Goal: Information Seeking & Learning: Check status

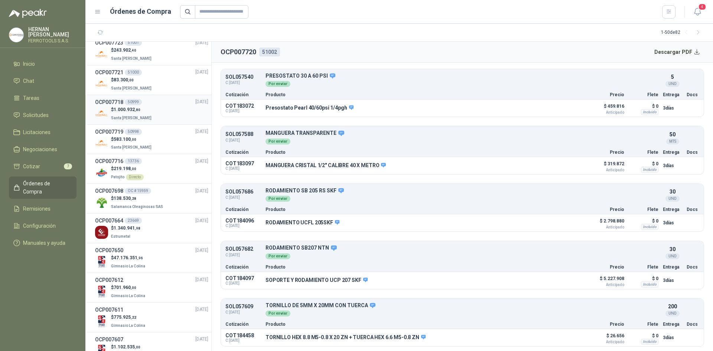
scroll to position [186, 0]
click at [157, 262] on div "$ 47.176.351 ,96 Gimnasio La Colina" at bounding box center [151, 259] width 113 height 15
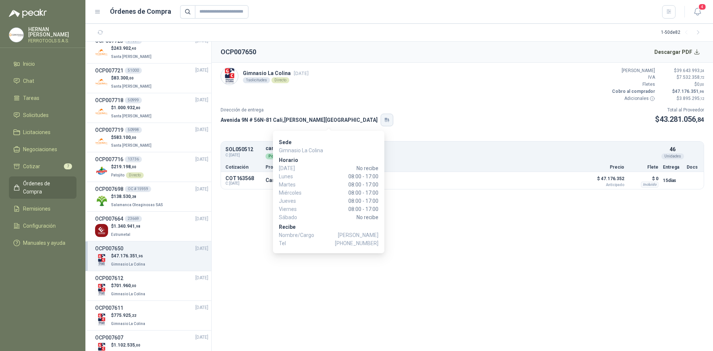
click at [381, 124] on button "button" at bounding box center [387, 120] width 13 height 13
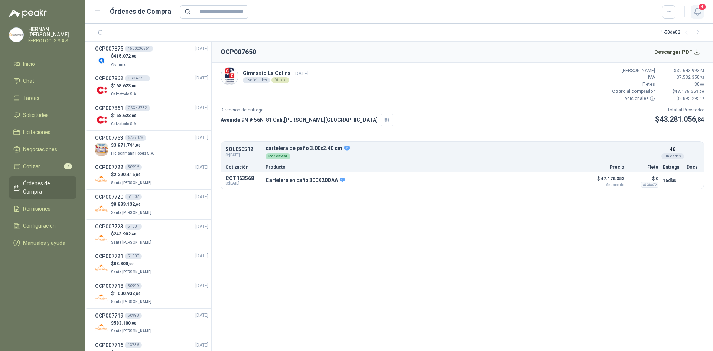
click at [701, 16] on icon "button" at bounding box center [697, 11] width 9 height 9
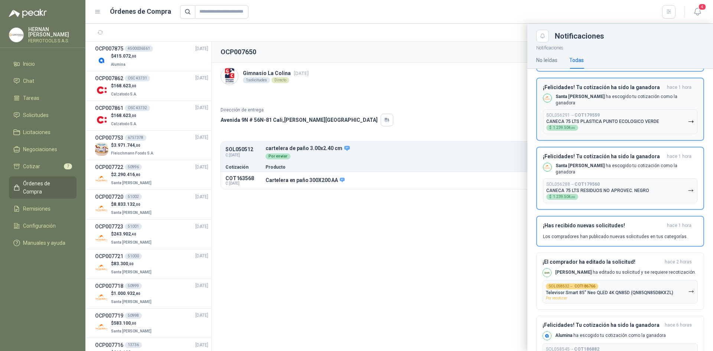
scroll to position [74, 0]
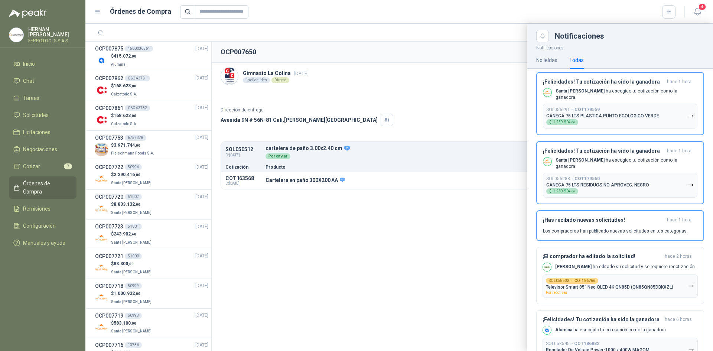
click at [689, 16] on div "4" at bounding box center [689, 12] width 29 height 12
click at [696, 13] on icon "button" at bounding box center [697, 11] width 9 height 9
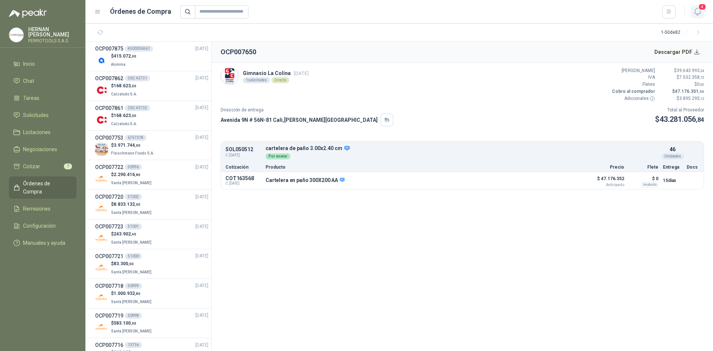
click at [702, 17] on button "4" at bounding box center [697, 11] width 13 height 13
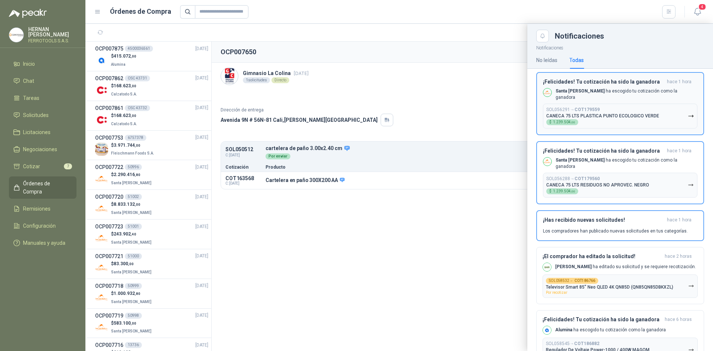
click at [688, 109] on button "SOL056291 → COT179559 CANECA 75 LTS PLASTICA PUNTO ECOLOGICO VERDE $ 1.239.504 …" at bounding box center [620, 116] width 154 height 25
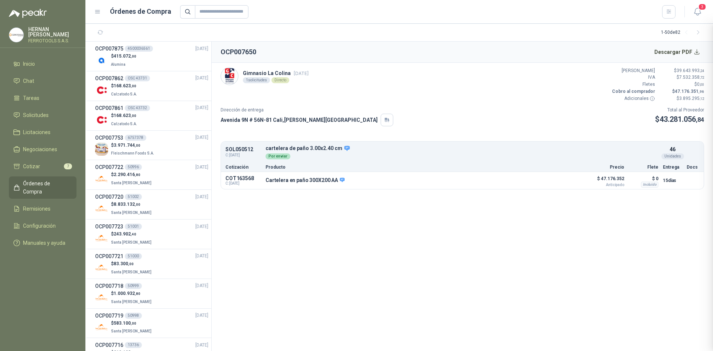
scroll to position [74, 0]
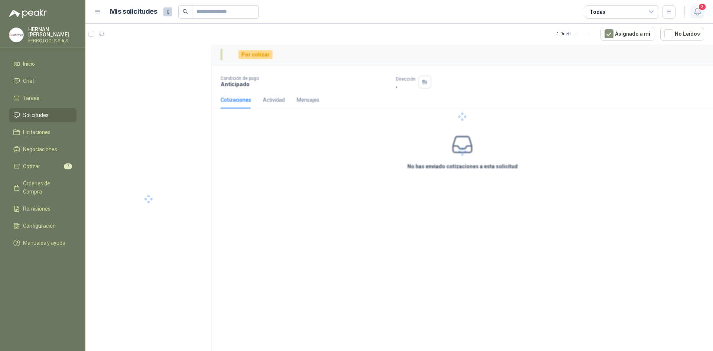
click at [700, 15] on icon "button" at bounding box center [697, 11] width 9 height 9
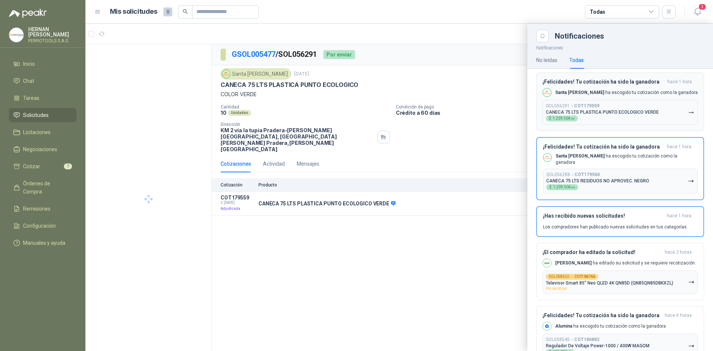
click at [688, 110] on button "SOL056291 → COT179559 CANECA 75 LTS PLASTICA PUNTO ECOLOGICO VERDE $ 1.239.504 …" at bounding box center [619, 112] width 155 height 25
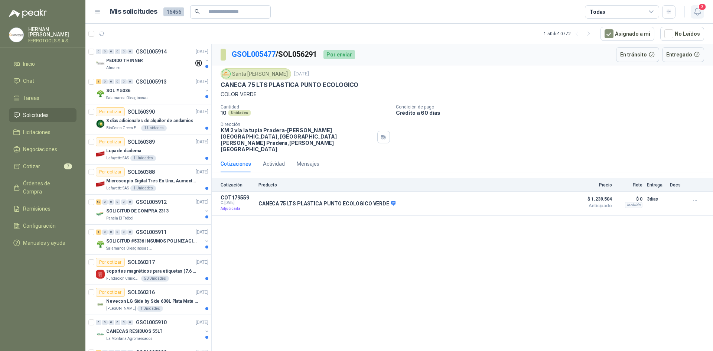
click at [701, 11] on icon "button" at bounding box center [697, 11] width 9 height 9
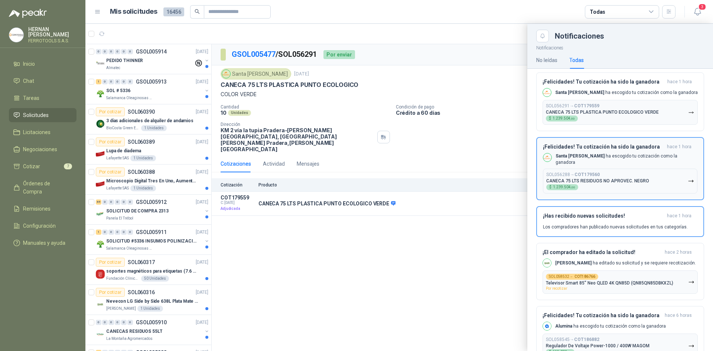
click at [683, 169] on button "SOL056288 → COT179560 CANECA 75 LTS RESIDUOS NO APROVEC. NEGRO $ 1.239.504 ,00" at bounding box center [620, 181] width 154 height 25
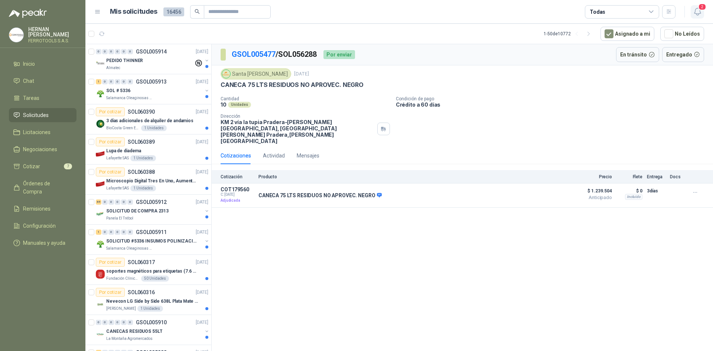
click at [700, 16] on icon "button" at bounding box center [697, 11] width 9 height 9
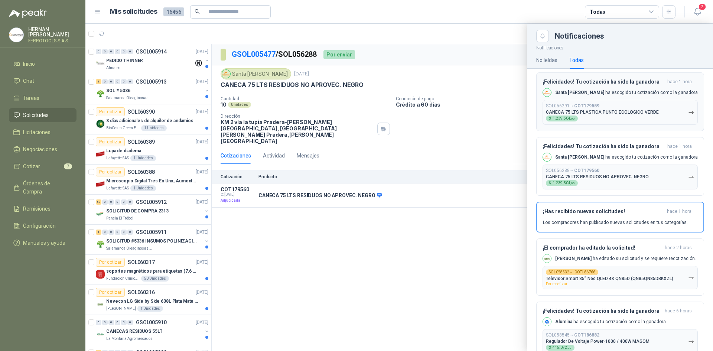
click at [691, 110] on button "SOL056291 → COT179559 CANECA 75 LTS PLASTICA PUNTO ECOLOGICO VERDE $ 1.239.504 …" at bounding box center [619, 112] width 155 height 25
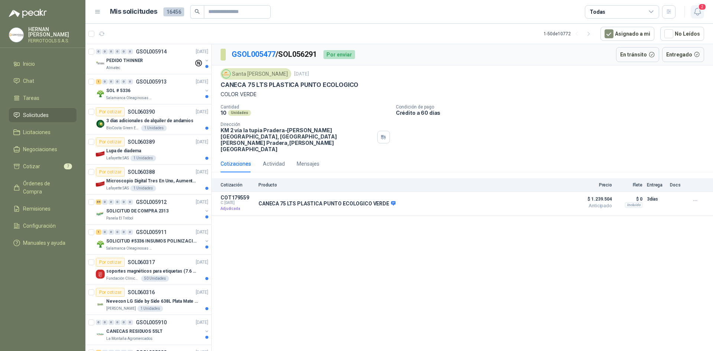
click at [694, 10] on icon "button" at bounding box center [697, 11] width 9 height 9
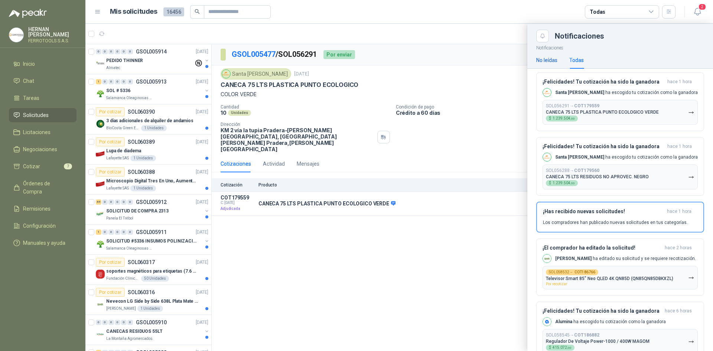
click at [552, 57] on div "No leídas" at bounding box center [546, 60] width 21 height 8
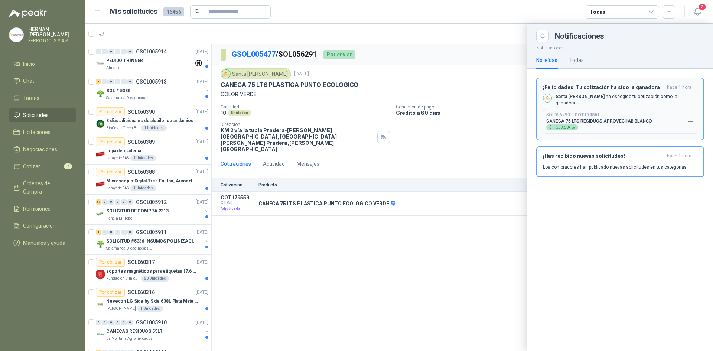
click at [695, 116] on button "SOL056290 → COT179561 CANECA 75 LTS RESIDUOS APROVECHAB BLANCO $ 1.239.504 ,00" at bounding box center [620, 121] width 154 height 25
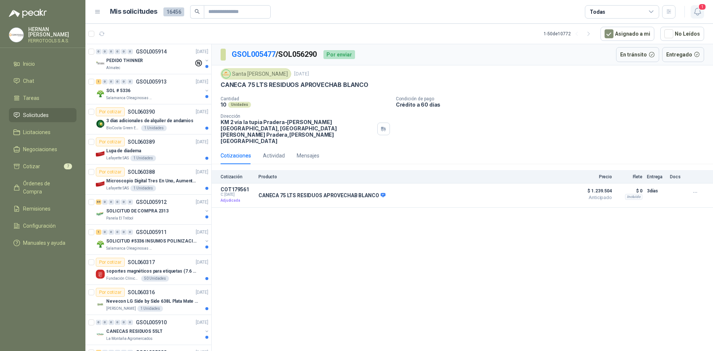
click at [698, 12] on icon "button" at bounding box center [697, 11] width 9 height 9
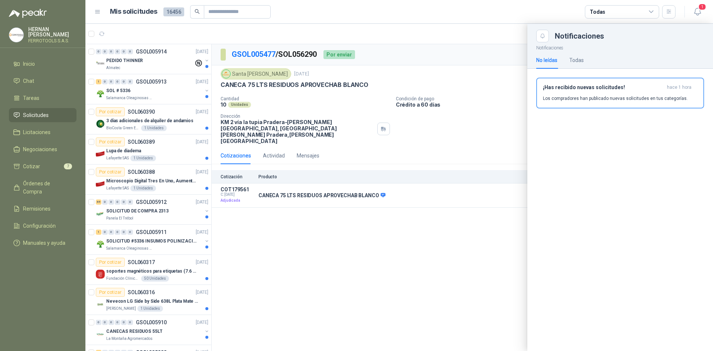
click at [585, 62] on div "No leídas Todas" at bounding box center [620, 60] width 168 height 17
click at [581, 60] on div "Todas" at bounding box center [576, 60] width 14 height 8
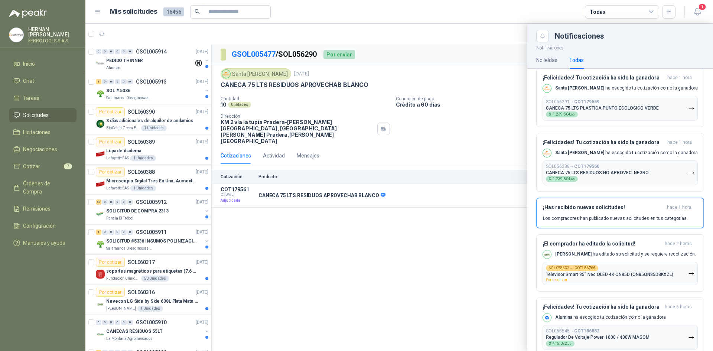
click at [150, 69] on div at bounding box center [398, 187] width 627 height 327
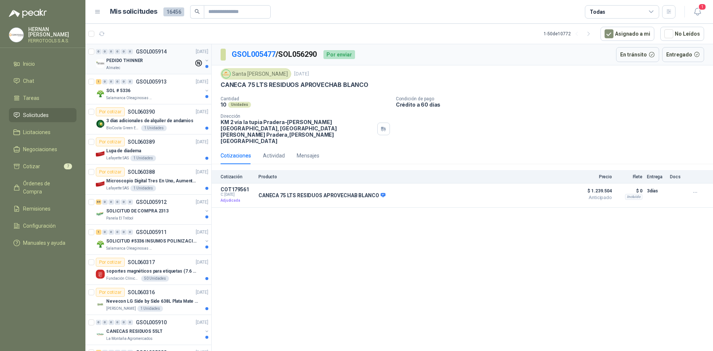
click at [140, 69] on div "Almatec" at bounding box center [150, 68] width 88 height 6
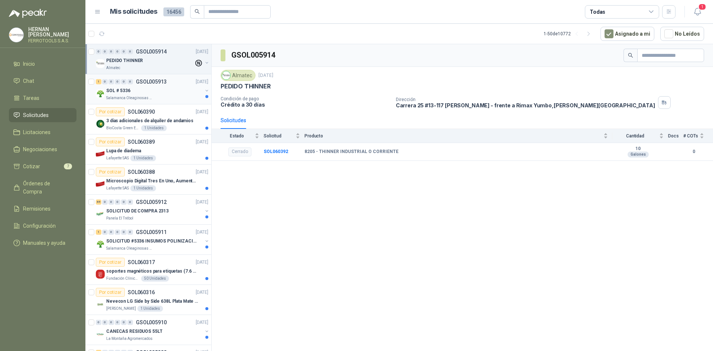
click at [146, 96] on p "Salamanca Oleaginosas SAS" at bounding box center [129, 98] width 47 height 6
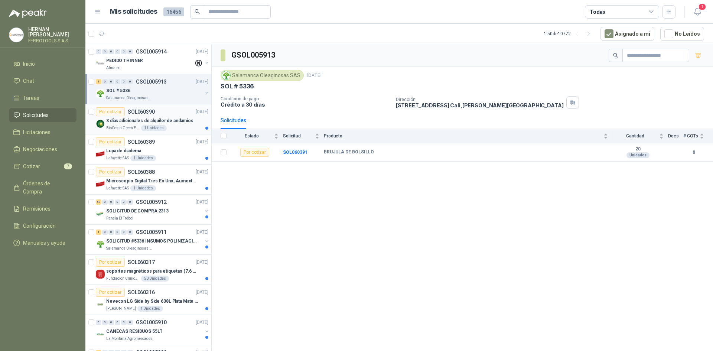
click at [179, 125] on div "3 días adicionales de alquiler de andamios" at bounding box center [157, 120] width 102 height 9
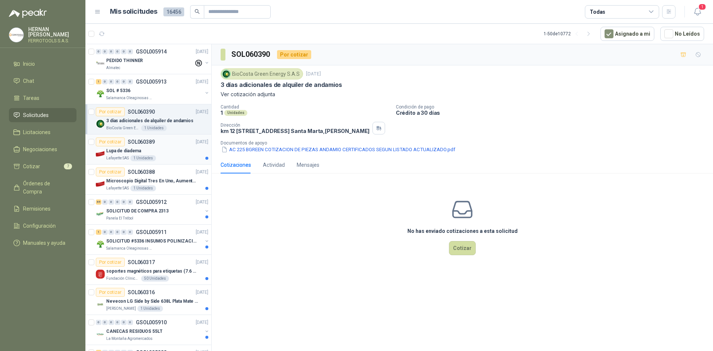
click at [157, 153] on div "Lupa de diadema" at bounding box center [157, 150] width 102 height 9
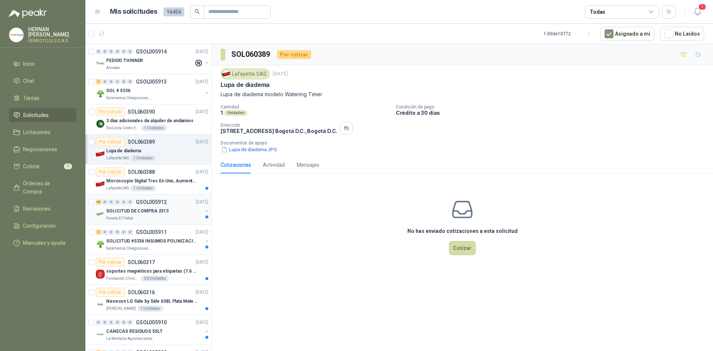
click at [156, 218] on div "Panela El Trébol" at bounding box center [154, 218] width 96 height 6
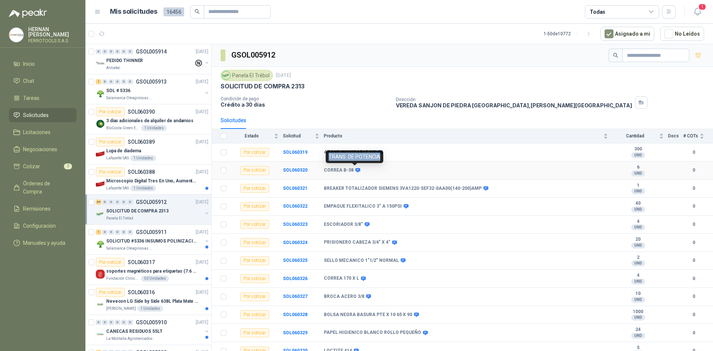
drag, startPoint x: 381, startPoint y: 156, endPoint x: 326, endPoint y: 156, distance: 54.6
click at [326, 156] on div "TRANS. DE POTENCIA" at bounding box center [355, 156] width 58 height 13
copy div "TRANS. DE POTENCIA"
drag, startPoint x: 324, startPoint y: 171, endPoint x: 352, endPoint y: 171, distance: 27.5
click at [352, 171] on div "CORREA B-38" at bounding box center [341, 170] width 35 height 6
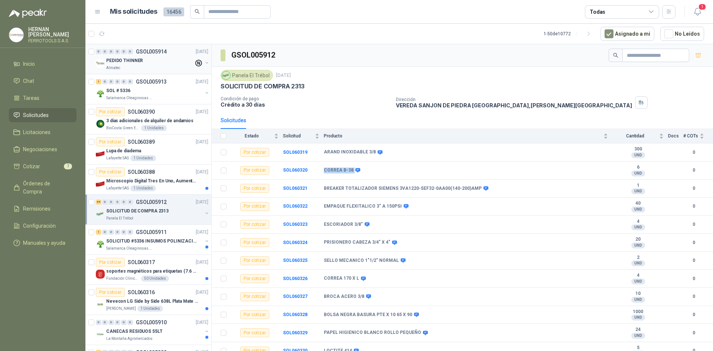
copy div "CORREA B-38"
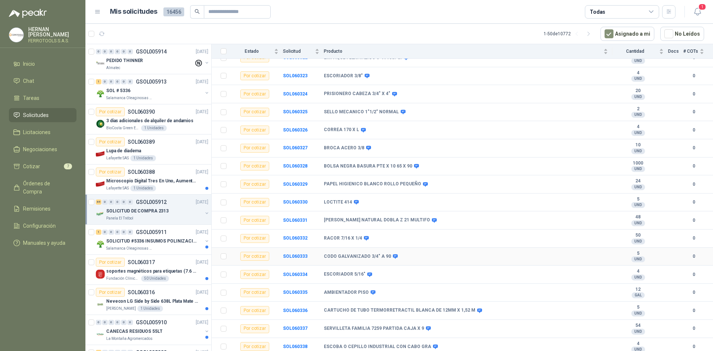
scroll to position [186, 0]
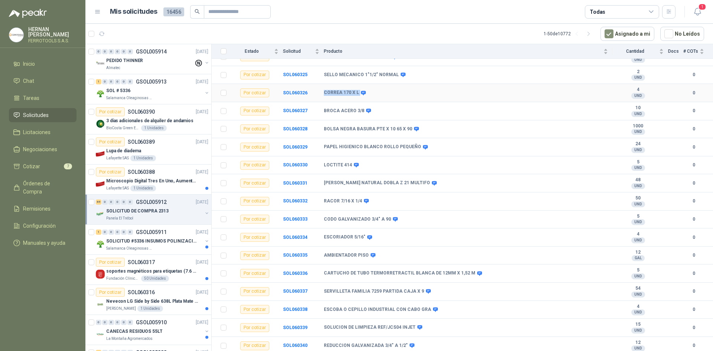
drag, startPoint x: 324, startPoint y: 92, endPoint x: 362, endPoint y: 88, distance: 38.4
click at [362, 88] on td "CORREA 170 X L" at bounding box center [468, 93] width 288 height 18
copy div "CORREA 170 X L"
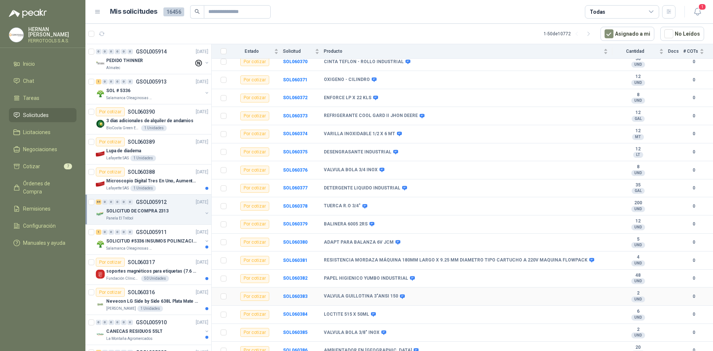
scroll to position [998, 0]
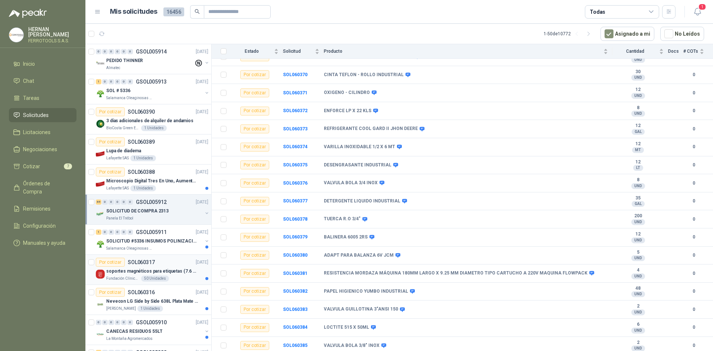
click at [167, 255] on article "Por cotizar SOL060317 [DATE] soportes magnéticos para etiquetas (7.6 cm x 12.6 …" at bounding box center [148, 270] width 126 height 30
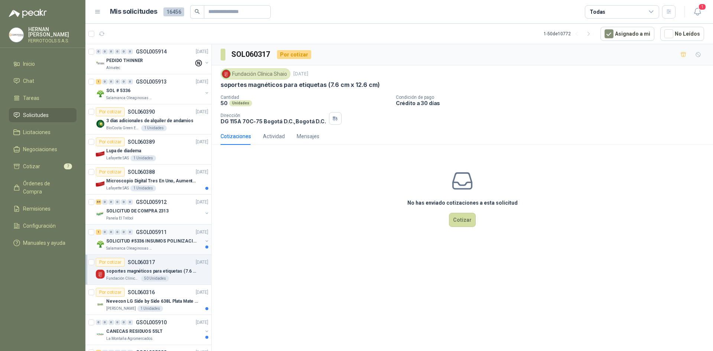
click at [147, 252] on div "1 0 0 0 0 0 GSOL005911 [DATE] SOLICITUD #5336 INSUMOS POLINIZACIÓN Salamanca Ol…" at bounding box center [148, 240] width 126 height 30
click at [151, 247] on div "Salamanca Oleaginosas SAS" at bounding box center [154, 248] width 96 height 6
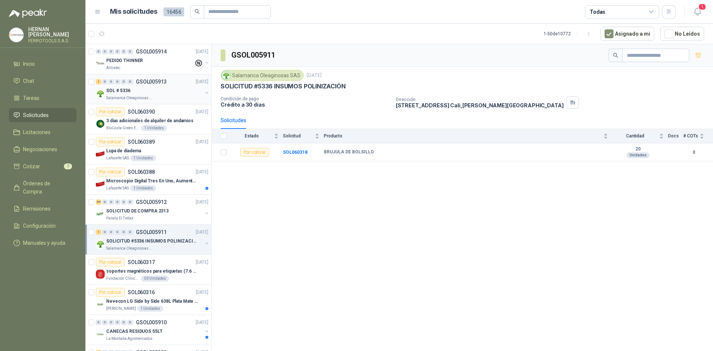
click at [181, 87] on div "SOL # 5336" at bounding box center [154, 90] width 96 height 9
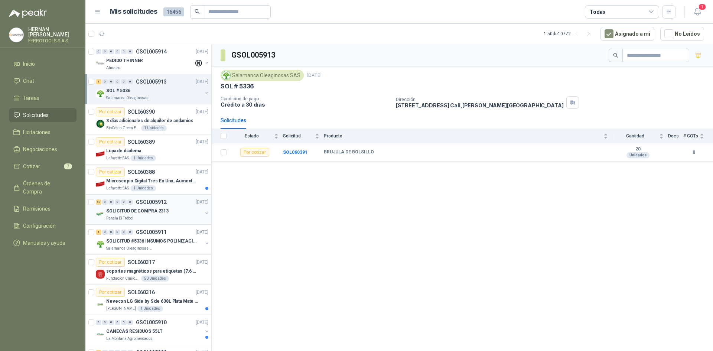
click at [166, 220] on div "Panela El Trébol" at bounding box center [154, 218] width 96 height 6
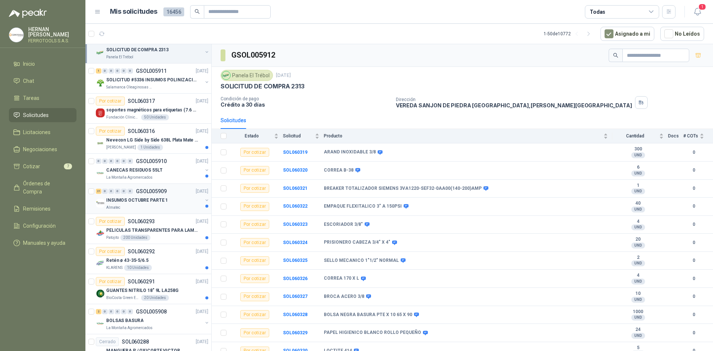
scroll to position [186, 0]
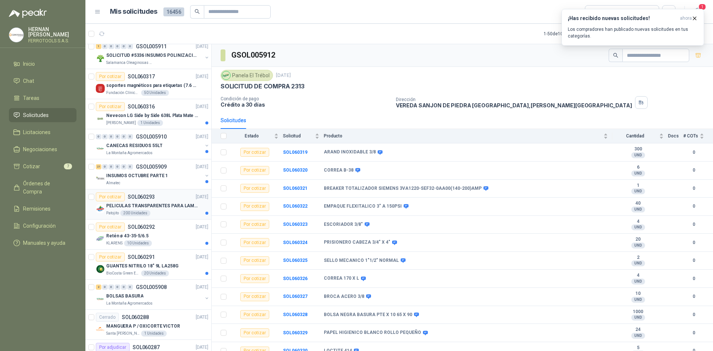
click at [173, 216] on article "Por cotizar SOL060293 [DATE] PELICULAS TRANSPARENTES PARA LAMINADO EN CALIENTE …" at bounding box center [148, 204] width 126 height 30
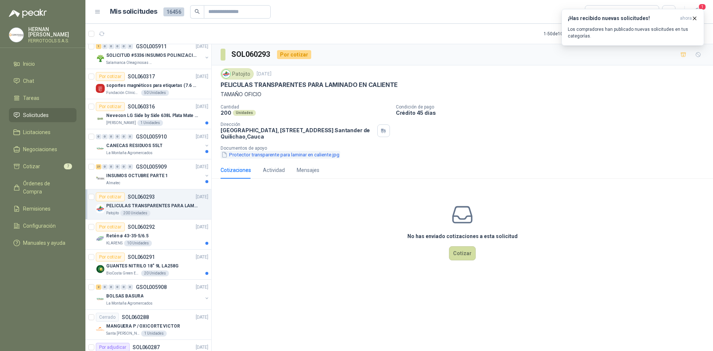
click at [276, 158] on button "Protector transparente para laminar en caliente.jpg" at bounding box center [281, 155] width 120 height 8
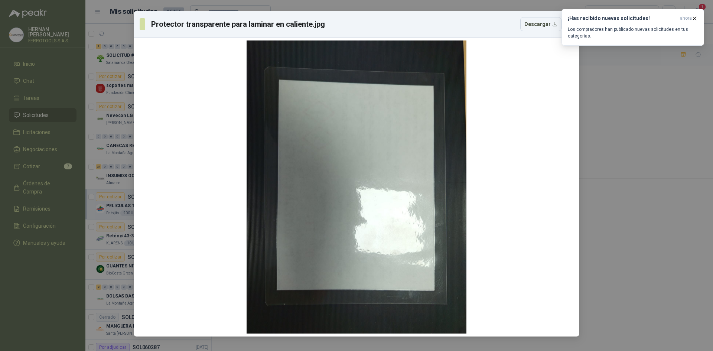
click at [506, 26] on div "Protector transparente para laminar en caliente.jpg Descargar" at bounding box center [351, 24] width 422 height 14
click at [690, 16] on span "ahora" at bounding box center [686, 18] width 12 height 6
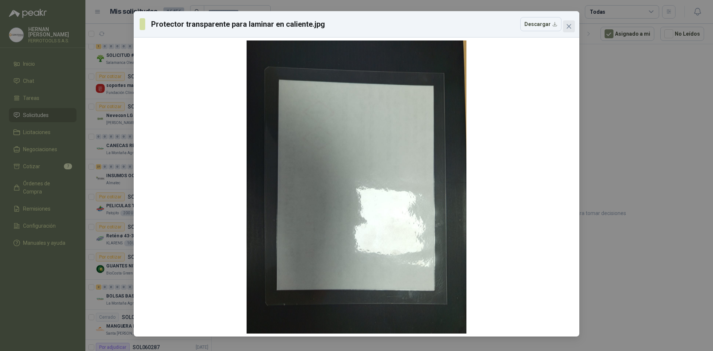
click at [567, 23] on button "Close" at bounding box center [569, 26] width 12 height 12
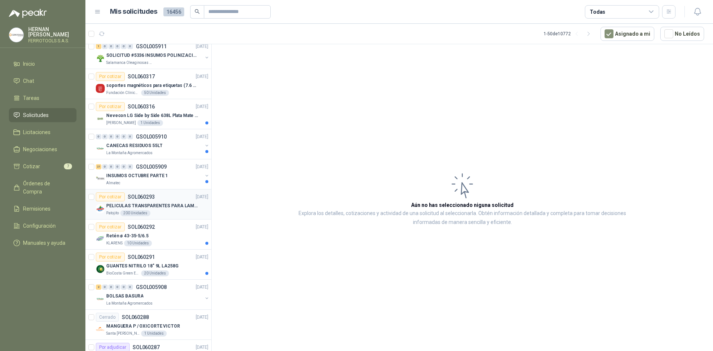
click at [144, 213] on div "200 Unidades" at bounding box center [135, 213] width 30 height 6
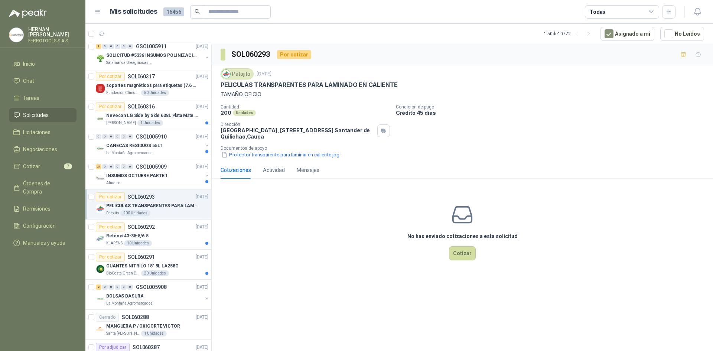
click at [144, 213] on div "200 Unidades" at bounding box center [135, 213] width 30 height 6
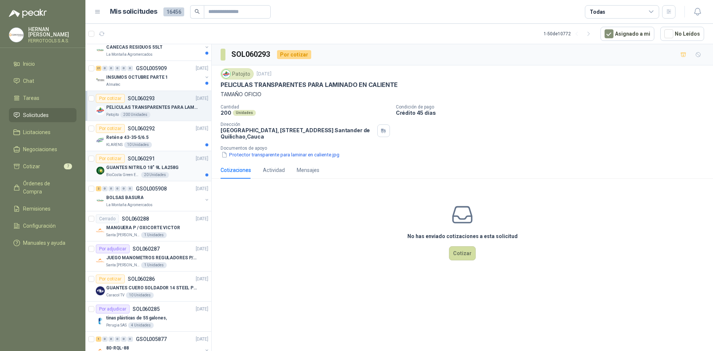
scroll to position [297, 0]
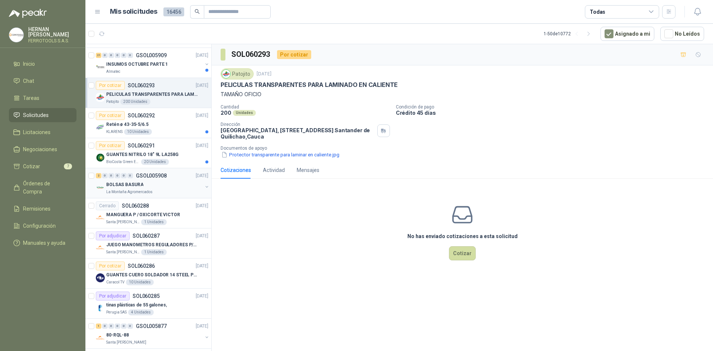
click at [119, 179] on div "2 0 0 0 0 0 GSOL005908 [DATE]" at bounding box center [153, 175] width 114 height 9
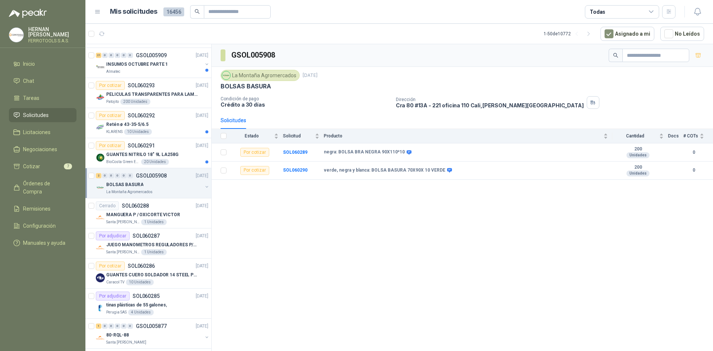
click at [94, 177] on div at bounding box center [91, 183] width 7 height 24
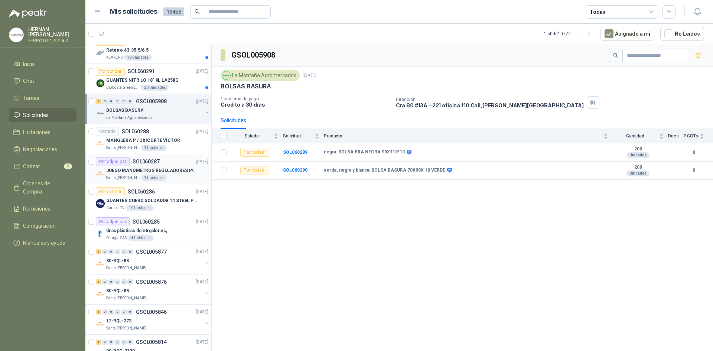
scroll to position [408, 0]
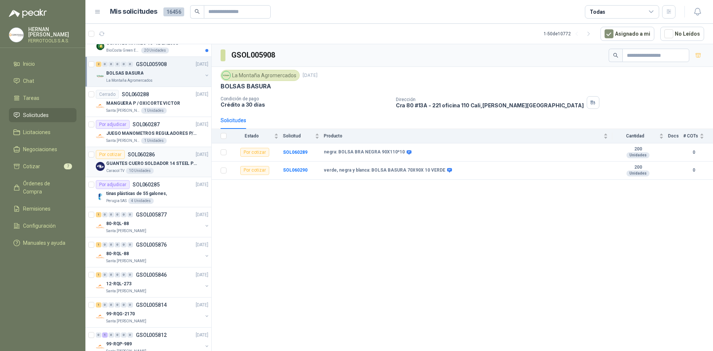
click at [181, 175] on article "Por cotizar SOL060286 [DATE] GUANTES CUERO SOLDADOR 14 STEEL PRO SAFE(ADJUNTO F…" at bounding box center [148, 162] width 126 height 30
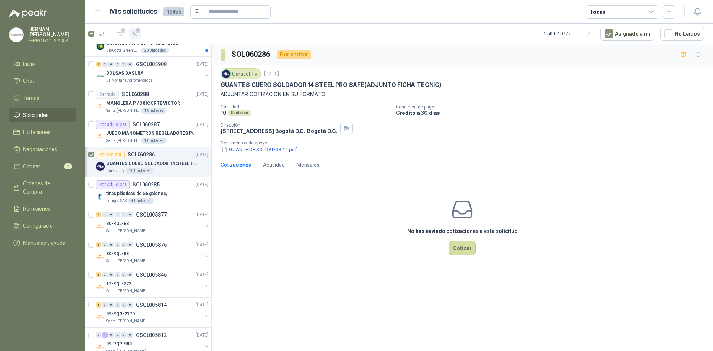
click at [135, 35] on icon "button" at bounding box center [135, 34] width 6 height 6
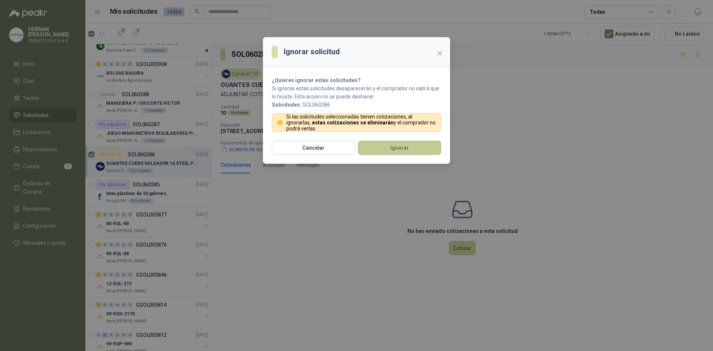
click at [413, 145] on button "Ignorar" at bounding box center [399, 148] width 83 height 14
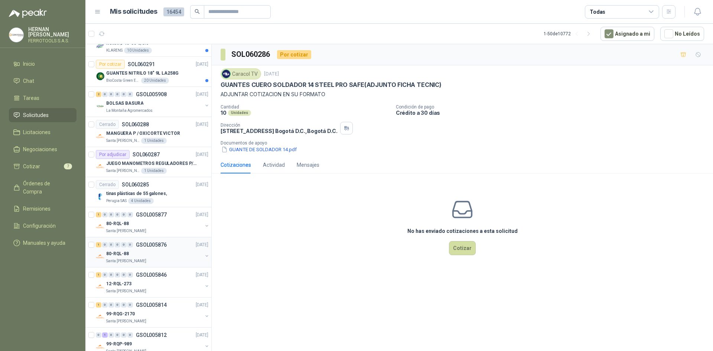
scroll to position [439, 0]
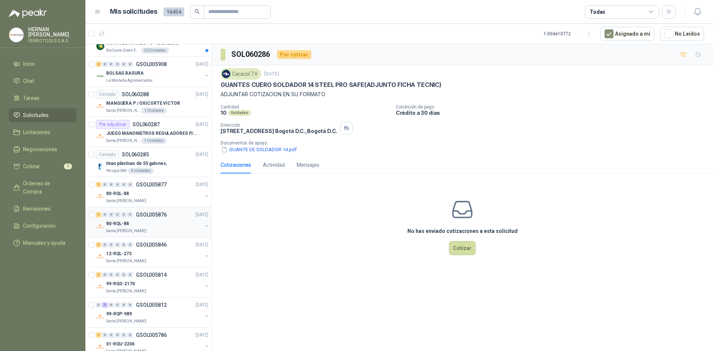
click at [156, 224] on div "80-RQL-88" at bounding box center [154, 223] width 96 height 9
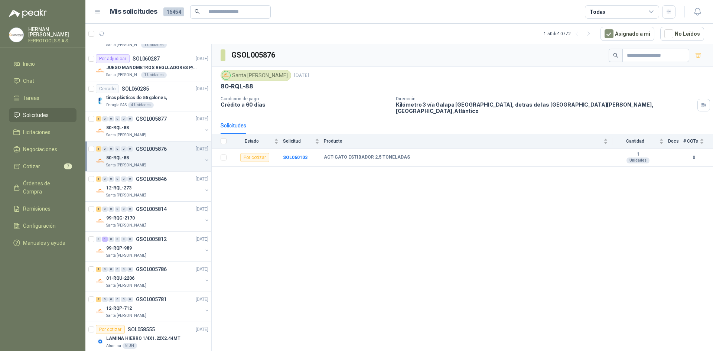
scroll to position [513, 0]
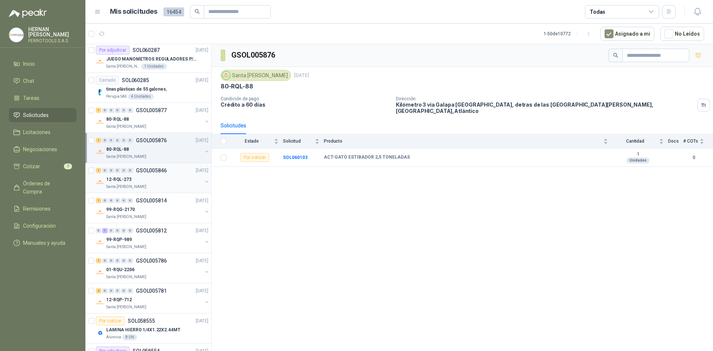
click at [163, 186] on div "Santa [PERSON_NAME]" at bounding box center [154, 187] width 96 height 6
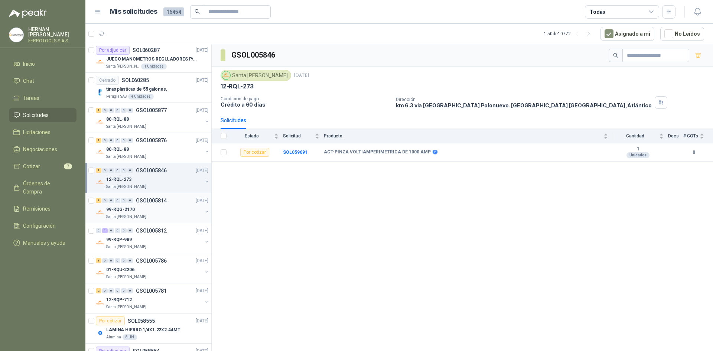
click at [163, 211] on div "99-RQG-2170" at bounding box center [154, 209] width 96 height 9
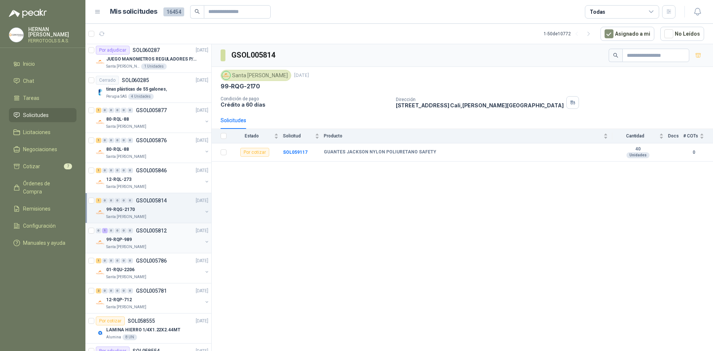
click at [164, 236] on div "99-RQP-989" at bounding box center [154, 239] width 96 height 9
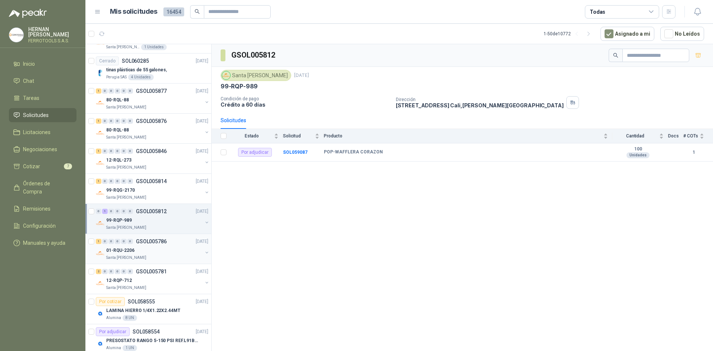
scroll to position [550, 0]
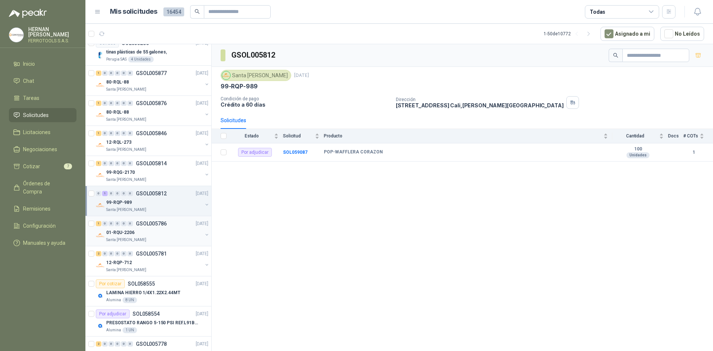
click at [171, 229] on div "01-RQU-2206" at bounding box center [154, 232] width 96 height 9
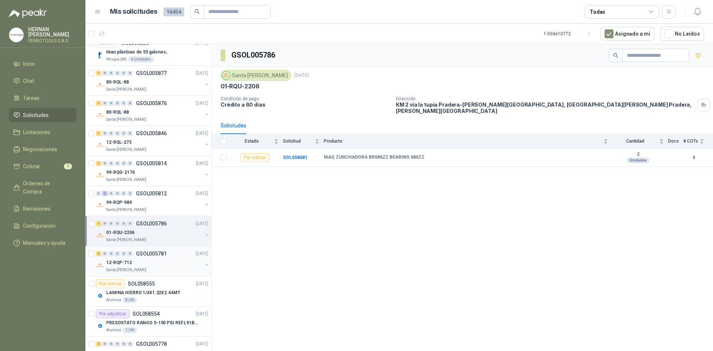
click at [169, 255] on div "2 0 0 0 0 0 GSOL005781 [DATE]" at bounding box center [153, 253] width 114 height 9
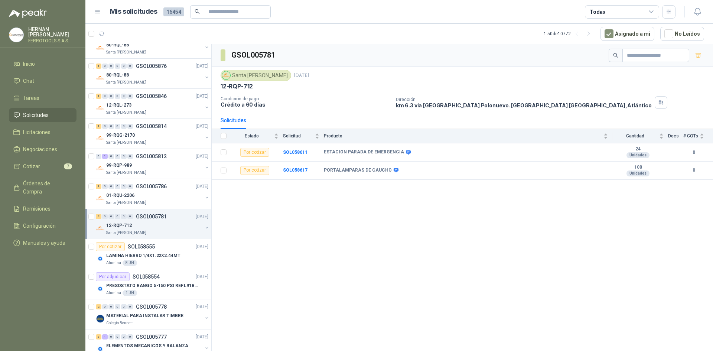
scroll to position [624, 0]
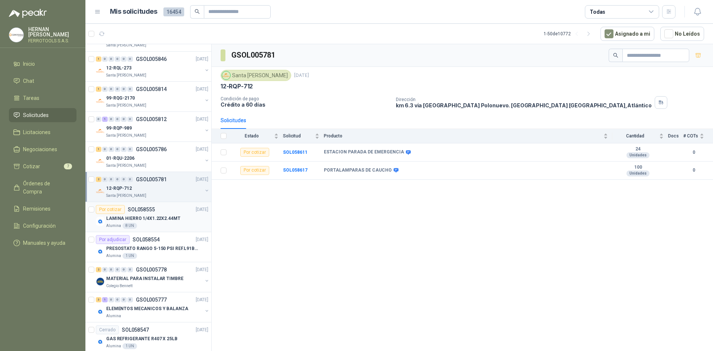
click at [157, 224] on div "Alumina 8 UN" at bounding box center [157, 226] width 102 height 6
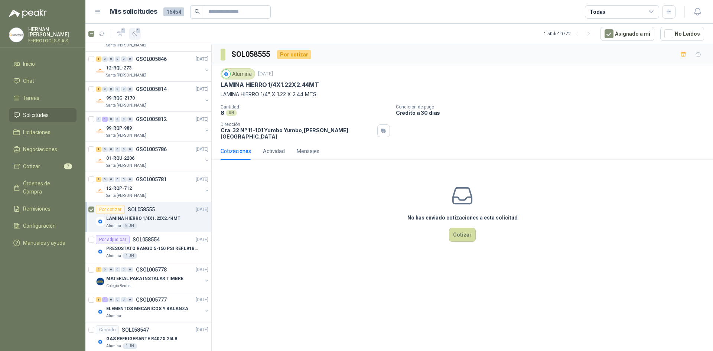
click at [139, 38] on button "1" at bounding box center [135, 34] width 12 height 12
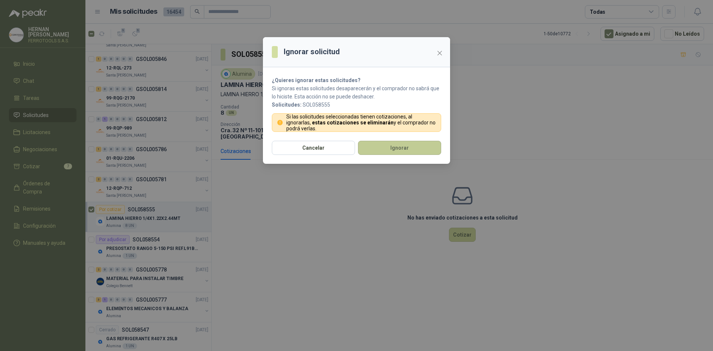
click at [434, 153] on button "Ignorar" at bounding box center [399, 148] width 83 height 14
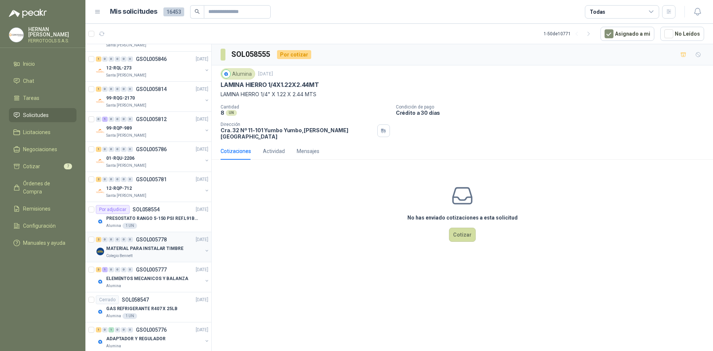
click at [167, 257] on div "Colegio Bennett" at bounding box center [154, 256] width 96 height 6
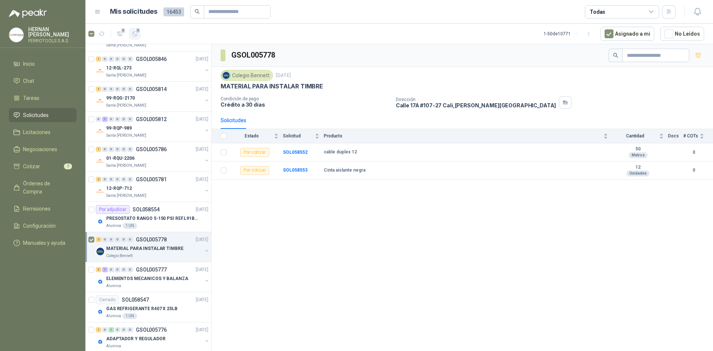
click at [136, 35] on icon "button" at bounding box center [135, 34] width 6 height 6
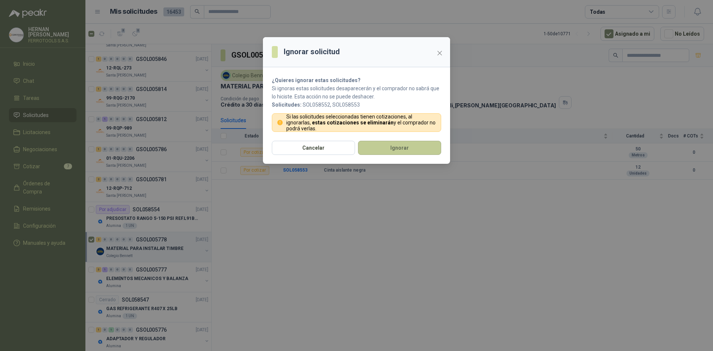
click at [387, 149] on button "Ignorar" at bounding box center [399, 148] width 83 height 14
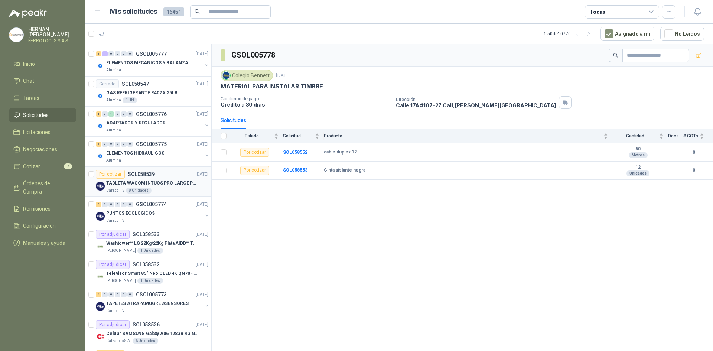
scroll to position [884, 0]
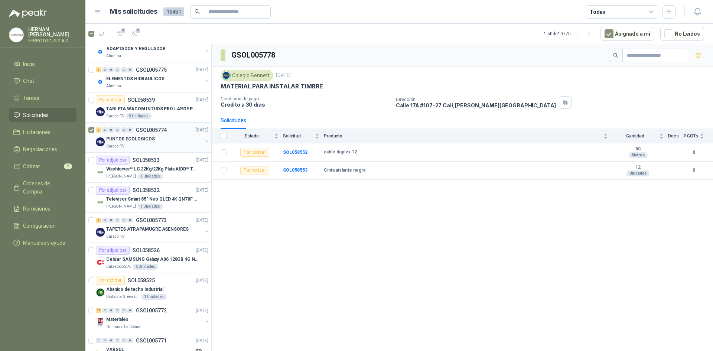
click at [182, 147] on div "Caracol TV" at bounding box center [154, 146] width 96 height 6
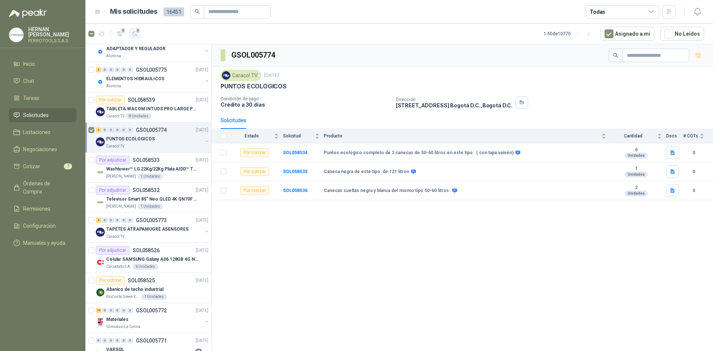
click at [137, 36] on icon "button" at bounding box center [135, 34] width 6 height 6
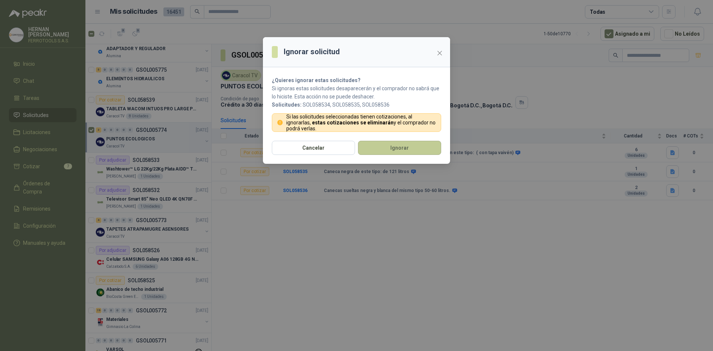
click at [383, 143] on button "Ignorar" at bounding box center [399, 148] width 83 height 14
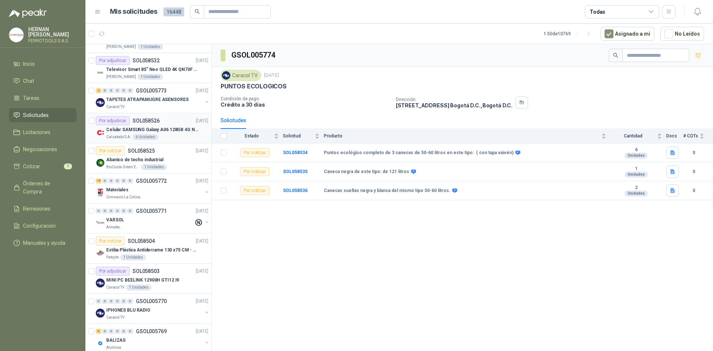
scroll to position [995, 0]
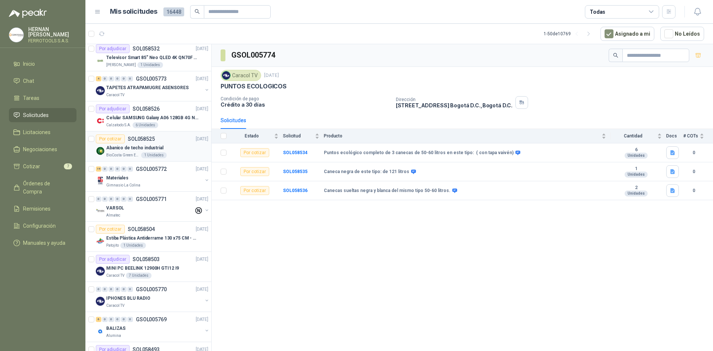
click at [88, 138] on article "Por cotizar SOL058525 [DATE] Abanico de techo industrial BioCosta [PERSON_NAME]…" at bounding box center [148, 146] width 126 height 30
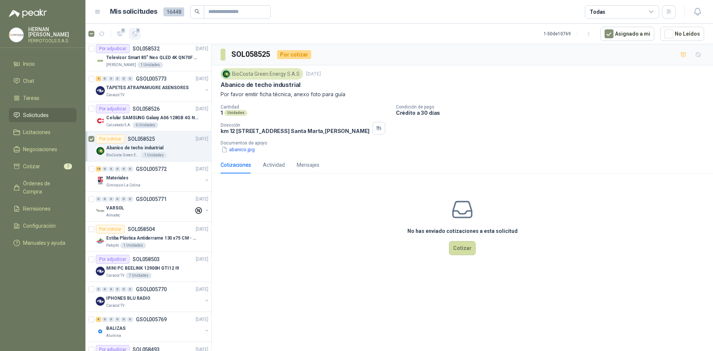
click at [133, 33] on icon "button" at bounding box center [135, 34] width 6 height 6
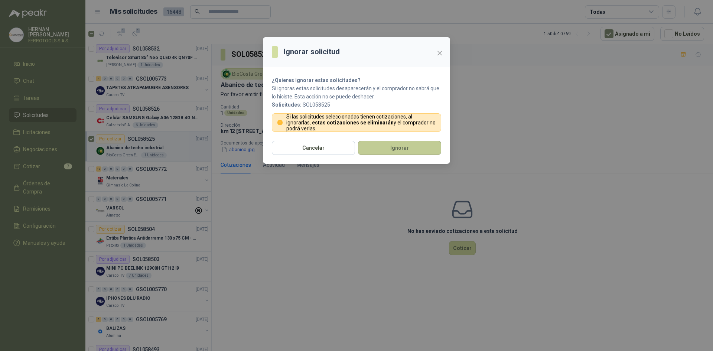
click at [409, 145] on button "Ignorar" at bounding box center [399, 148] width 83 height 14
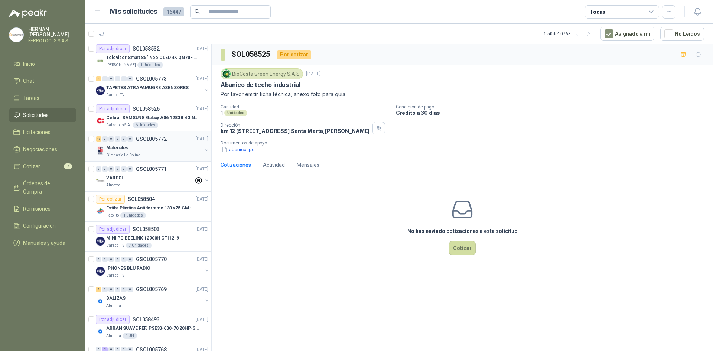
click at [150, 147] on div "Materiales" at bounding box center [154, 147] width 96 height 9
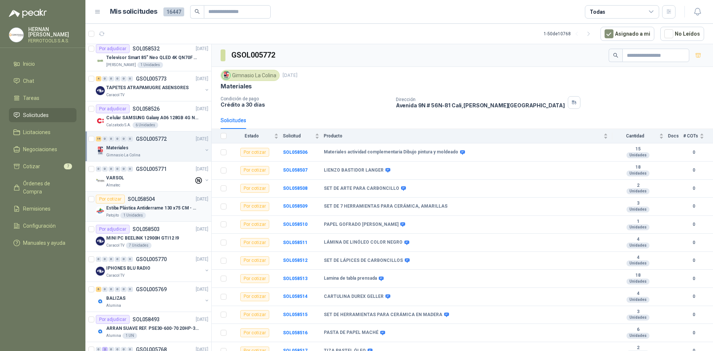
click at [169, 217] on div "Patojito 1 Unidades" at bounding box center [157, 215] width 102 height 6
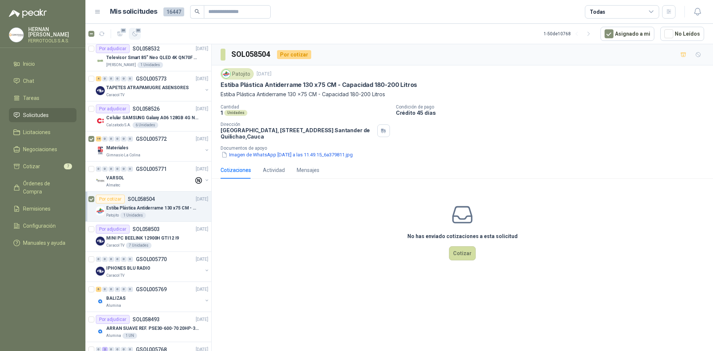
click at [137, 33] on span "20" at bounding box center [138, 30] width 7 height 6
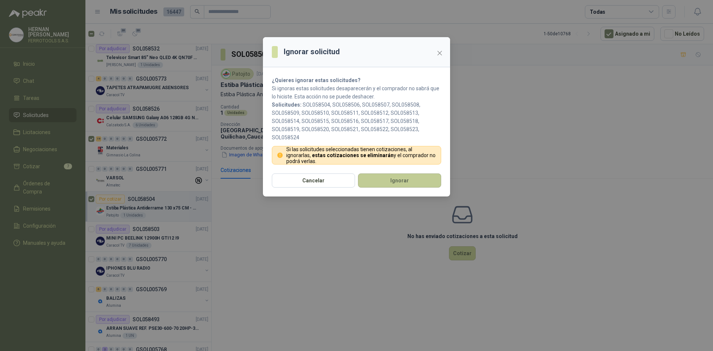
click at [398, 183] on button "Ignorar" at bounding box center [399, 180] width 83 height 14
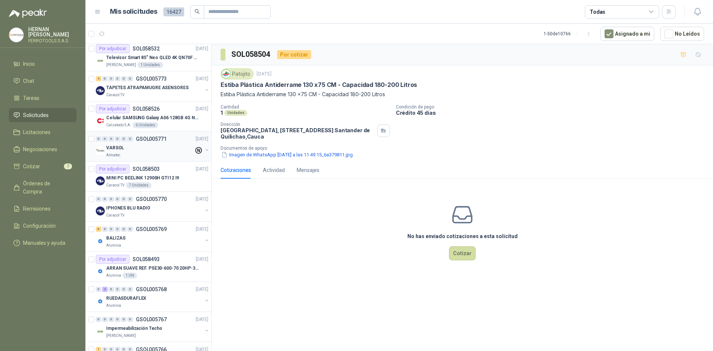
click at [155, 151] on div "VARSOL" at bounding box center [150, 147] width 88 height 9
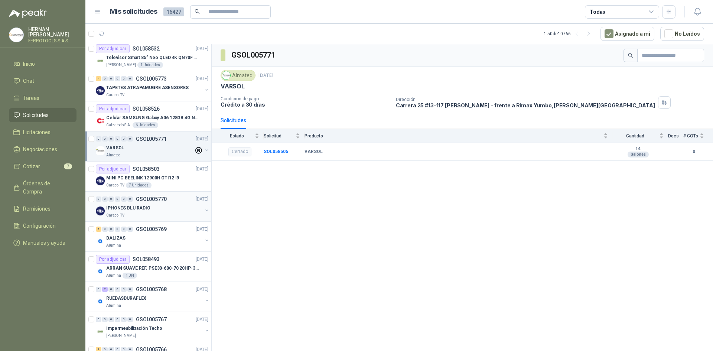
scroll to position [1033, 0]
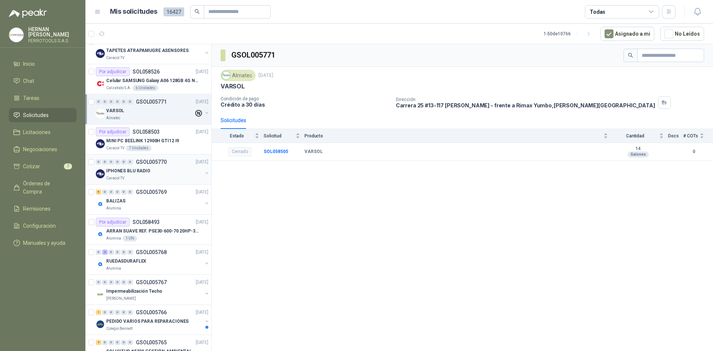
click at [164, 183] on div "0 0 0 0 0 0 GSOL005770 [DATE] IPHONES BLU RADIO Caracol TV" at bounding box center [148, 169] width 126 height 30
click at [159, 172] on div "IPHONES BLU RADIO" at bounding box center [154, 170] width 96 height 9
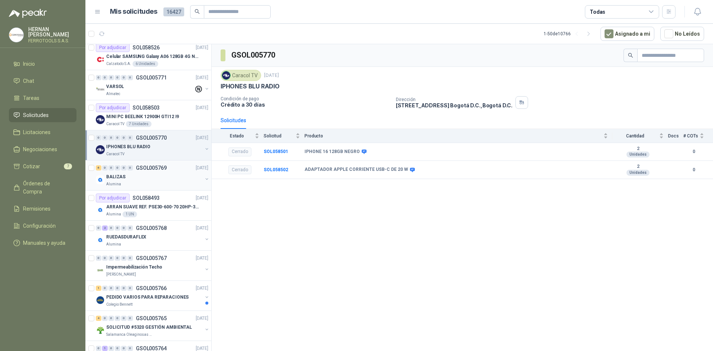
scroll to position [1070, 0]
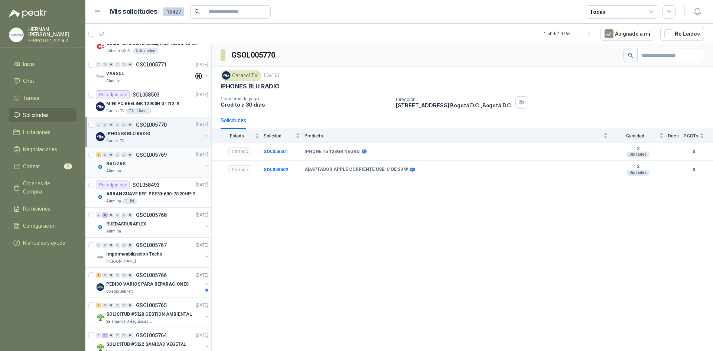
click at [165, 164] on div "BALIZAS" at bounding box center [154, 163] width 96 height 9
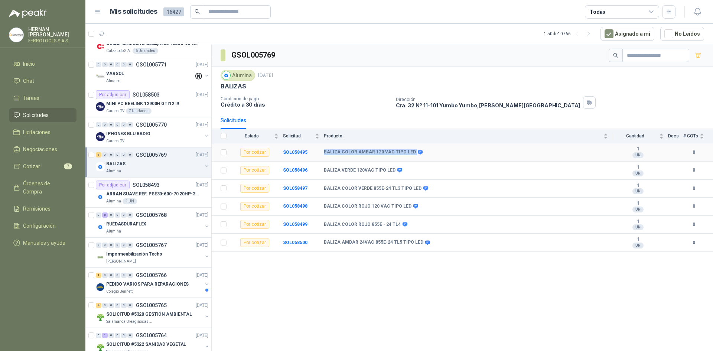
drag, startPoint x: 324, startPoint y: 153, endPoint x: 410, endPoint y: 153, distance: 85.4
click at [410, 153] on div "BALIZA COLOR AMBAR 120 VAC TIPO LED" at bounding box center [373, 152] width 98 height 6
copy div "BALIZA COLOR AMBAR 120 VAC TIPO LED"
click at [127, 229] on div "Alumina" at bounding box center [154, 231] width 96 height 6
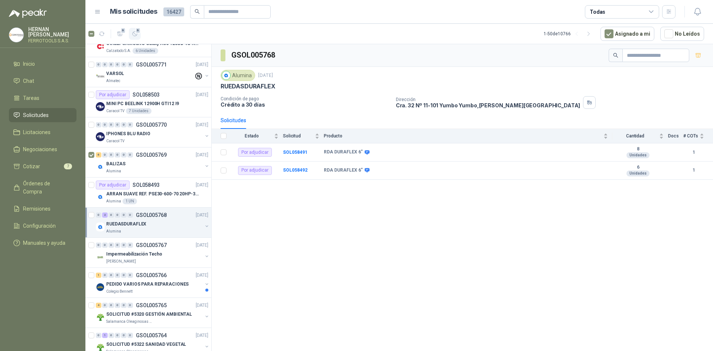
click at [139, 34] on button "6" at bounding box center [135, 34] width 12 height 12
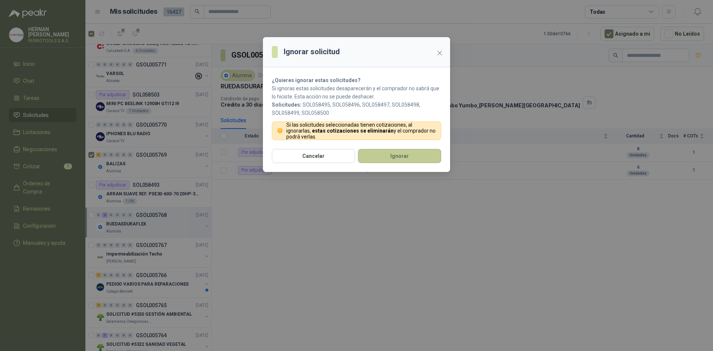
click at [369, 157] on button "Ignorar" at bounding box center [399, 156] width 83 height 14
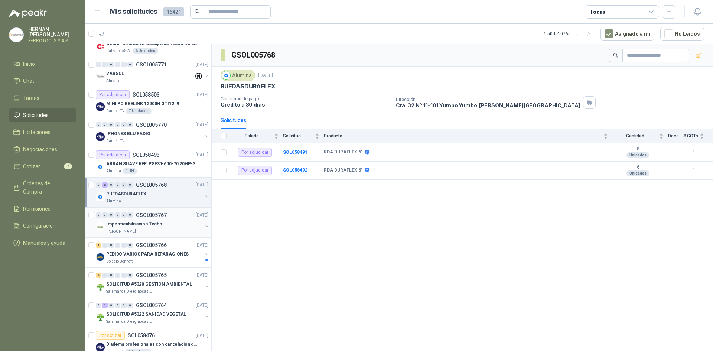
click at [159, 220] on div "Impermeabilización Techo" at bounding box center [154, 223] width 96 height 9
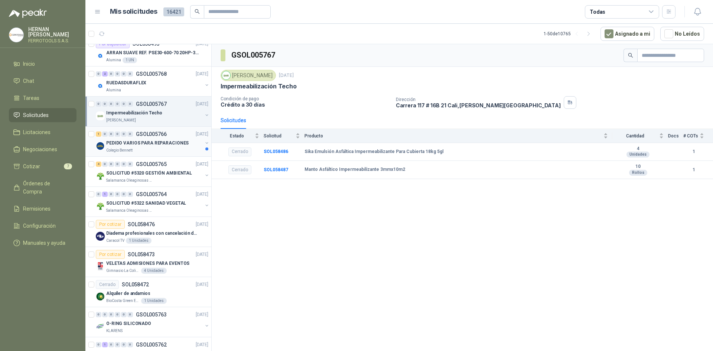
scroll to position [1181, 0]
click at [153, 140] on p "PEDIDO VARIOS PARA REPARACIONES" at bounding box center [147, 142] width 82 height 7
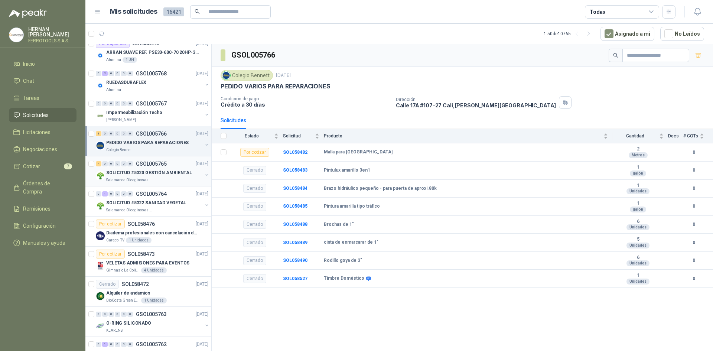
click at [170, 181] on div "Salamanca Oleaginosas SAS" at bounding box center [154, 180] width 96 height 6
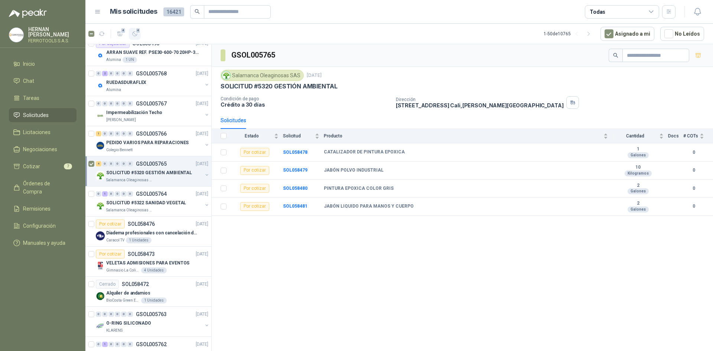
click at [137, 39] on button "4" at bounding box center [135, 34] width 12 height 12
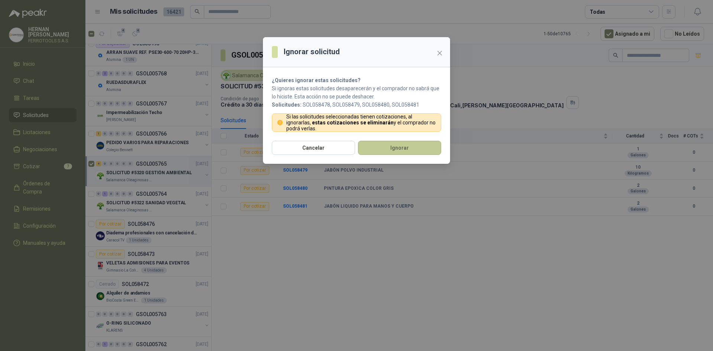
click at [361, 149] on button "Ignorar" at bounding box center [399, 148] width 83 height 14
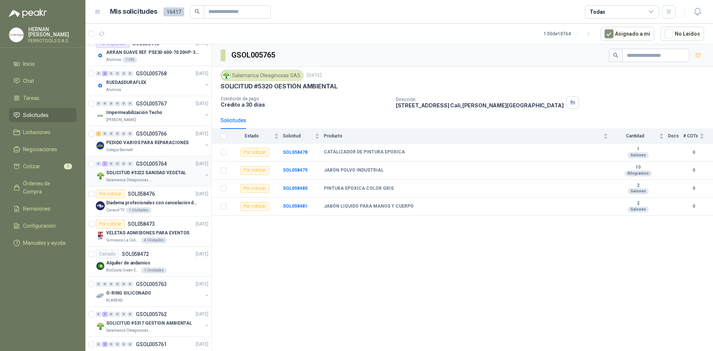
click at [167, 175] on p "SOLICITUD #5322 SANIDAD VEGETAL" at bounding box center [146, 172] width 80 height 7
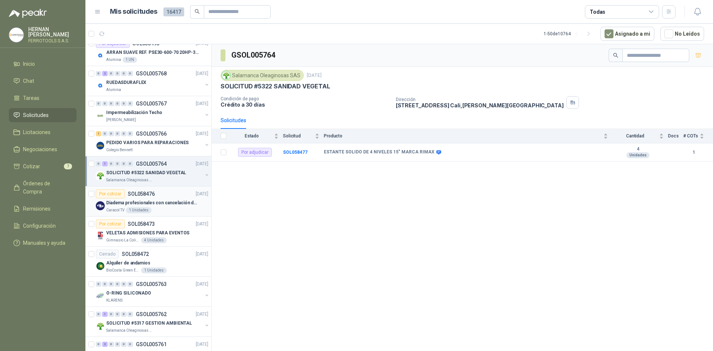
click at [170, 211] on div "Caracol TV 1 Unidades" at bounding box center [157, 210] width 102 height 6
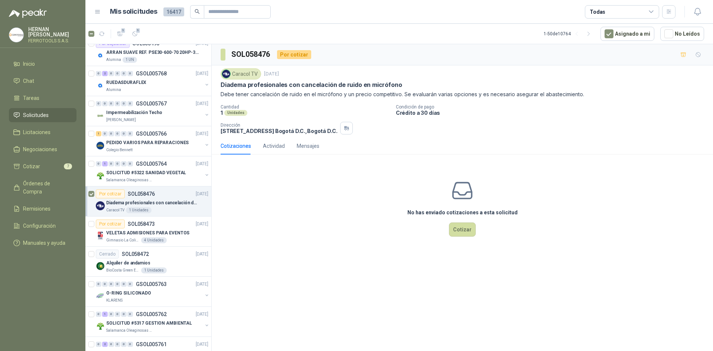
click at [144, 32] on article "1 1 1 - 50 de 10764 Asignado a mi No Leídos" at bounding box center [398, 34] width 627 height 20
click at [139, 38] on button "1" at bounding box center [135, 34] width 12 height 12
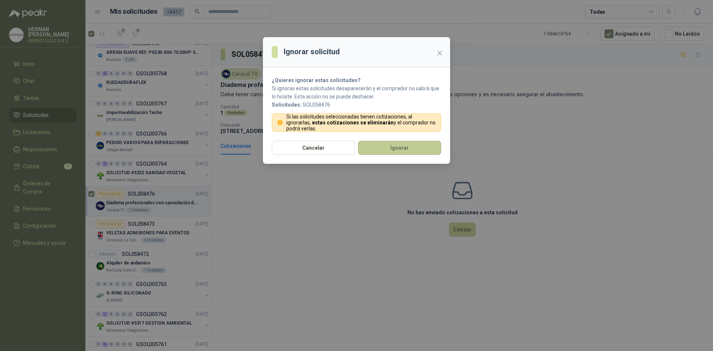
click at [385, 147] on button "Ignorar" at bounding box center [399, 148] width 83 height 14
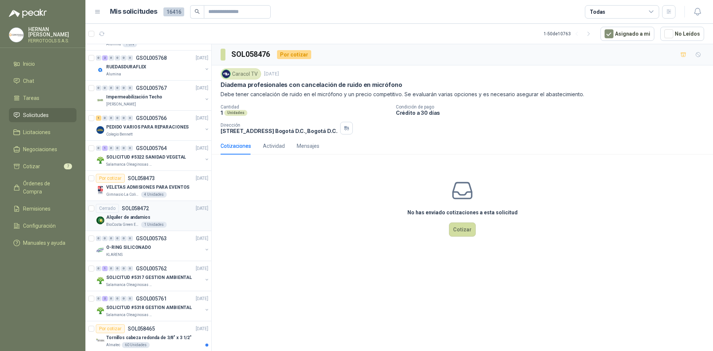
scroll to position [1205, 0]
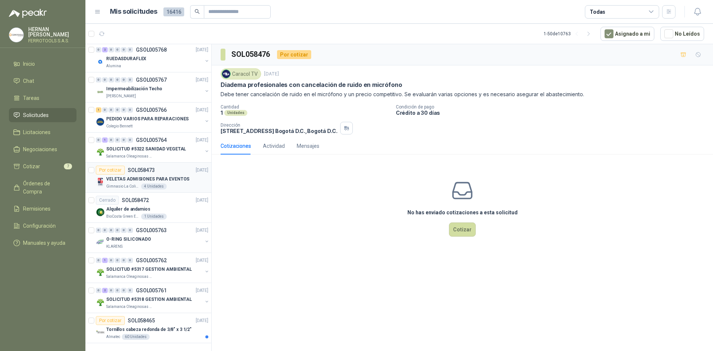
click at [174, 182] on p "VELETAS ADMISIONES PARA EVENTOS" at bounding box center [147, 179] width 83 height 7
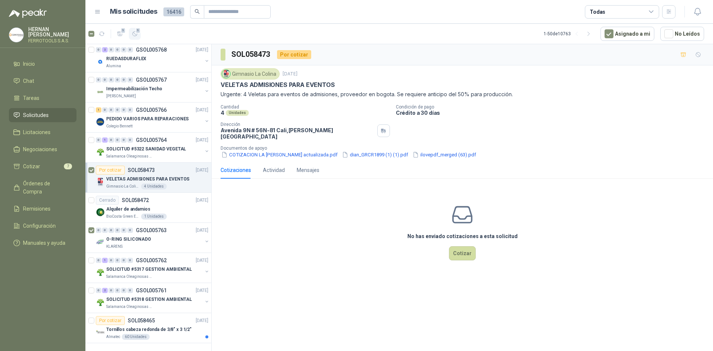
click at [140, 35] on button "1" at bounding box center [135, 34] width 12 height 12
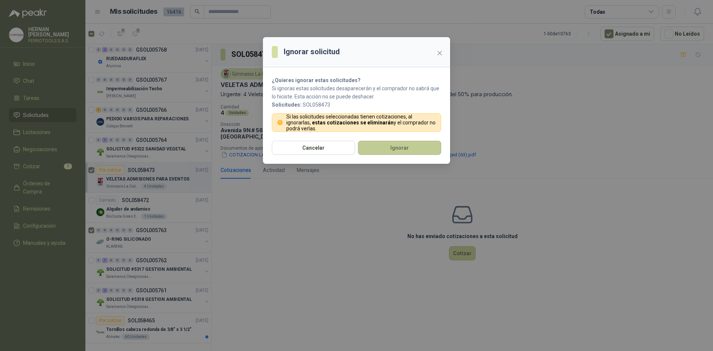
click at [380, 146] on button "Ignorar" at bounding box center [399, 148] width 83 height 14
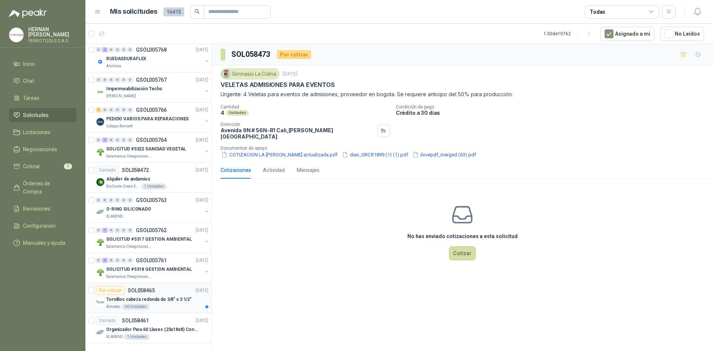
click at [147, 295] on div "Tornillos cabeza redonda de 3/8" x 3 1/2"" at bounding box center [157, 299] width 102 height 9
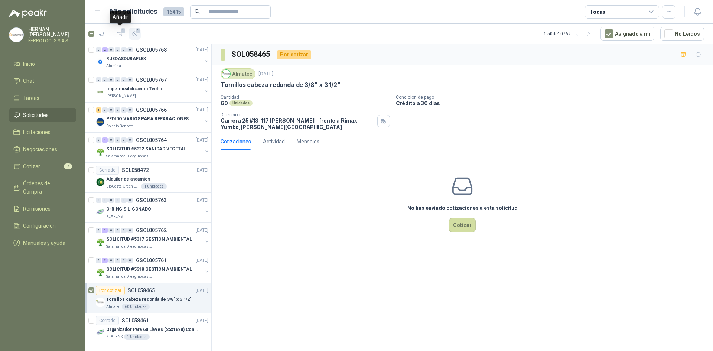
click at [132, 36] on icon "button" at bounding box center [135, 34] width 6 height 6
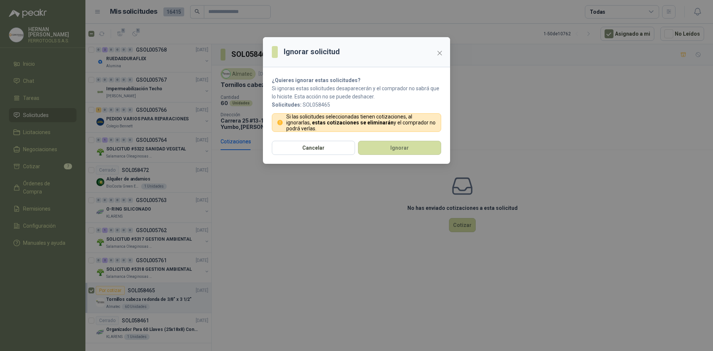
click at [408, 140] on section "¿Quieres ignorar estas solicitudes? Si ignoras estas solicitudes desaparecerán …" at bounding box center [356, 104] width 187 height 74
click at [399, 145] on button "Ignorar" at bounding box center [399, 148] width 83 height 14
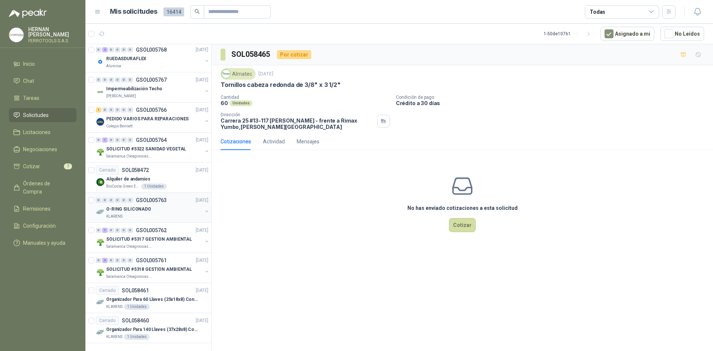
click at [142, 211] on p "O-RING SILICONADO" at bounding box center [128, 209] width 45 height 7
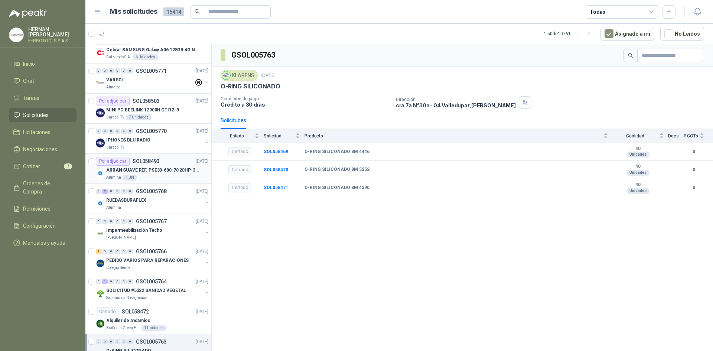
scroll to position [1056, 0]
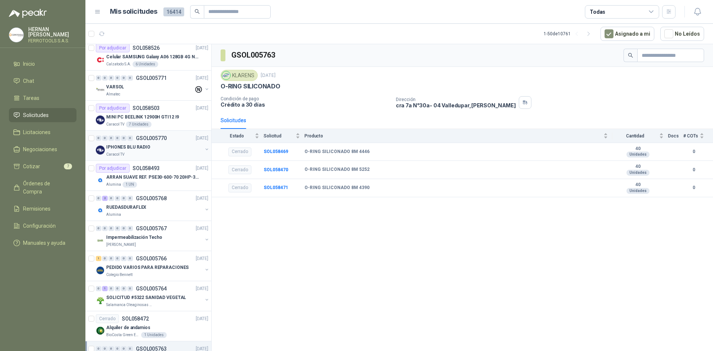
click at [145, 144] on p "IPHONES BLU RADIO" at bounding box center [128, 147] width 44 height 7
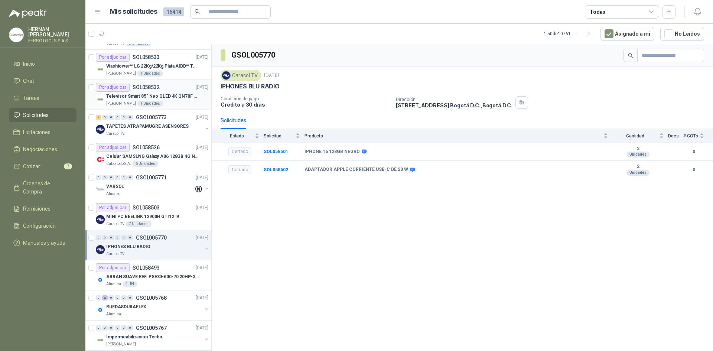
scroll to position [945, 0]
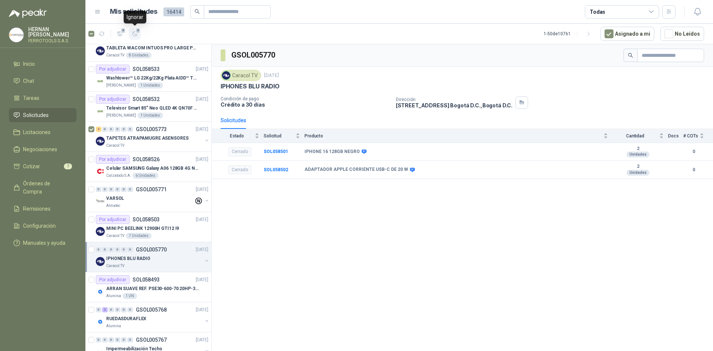
click at [140, 32] on span "4" at bounding box center [138, 30] width 5 height 6
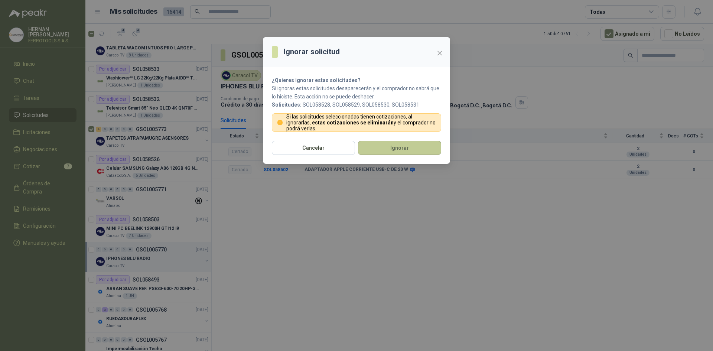
click at [382, 146] on button "Ignorar" at bounding box center [399, 148] width 83 height 14
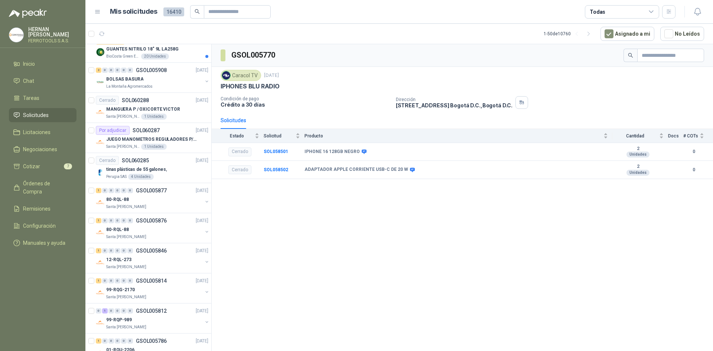
scroll to position [0, 0]
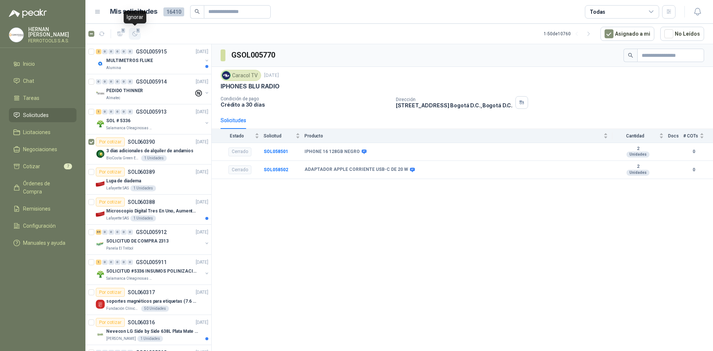
click at [137, 33] on span "1" at bounding box center [138, 30] width 5 height 6
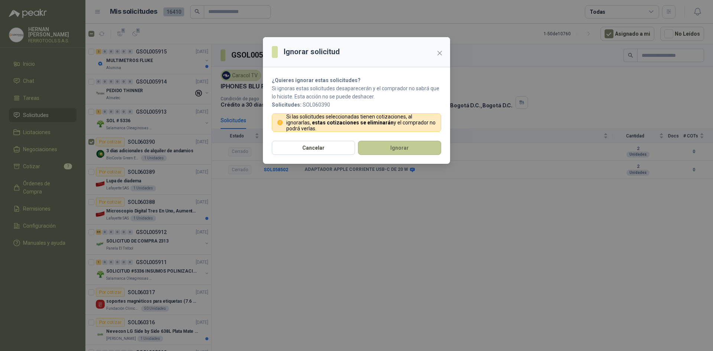
click at [384, 149] on button "Ignorar" at bounding box center [399, 148] width 83 height 14
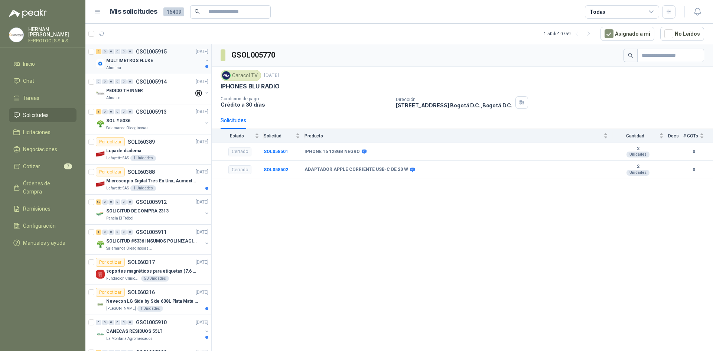
click at [148, 70] on div "Alumina" at bounding box center [154, 68] width 96 height 6
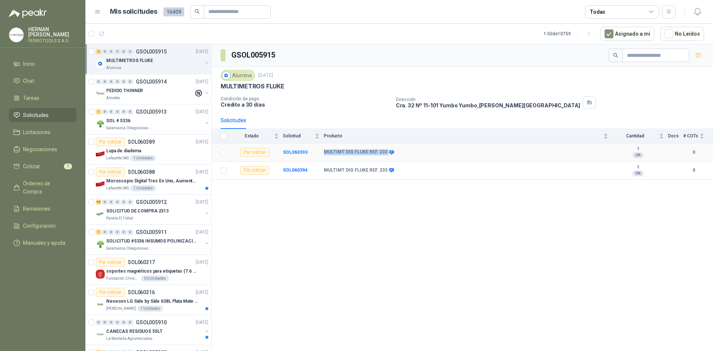
drag, startPoint x: 384, startPoint y: 153, endPoint x: 317, endPoint y: 153, distance: 66.5
click at [317, 153] on tr "Por cotizar SOL060393 MULTIMT DIG FLUKE REF. 233 1 UN 0" at bounding box center [462, 152] width 501 height 18
click at [133, 95] on div "Almatec" at bounding box center [150, 98] width 88 height 6
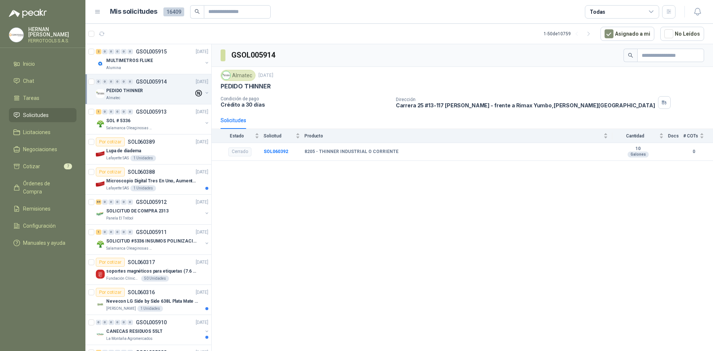
click at [204, 93] on button "button" at bounding box center [207, 93] width 6 height 6
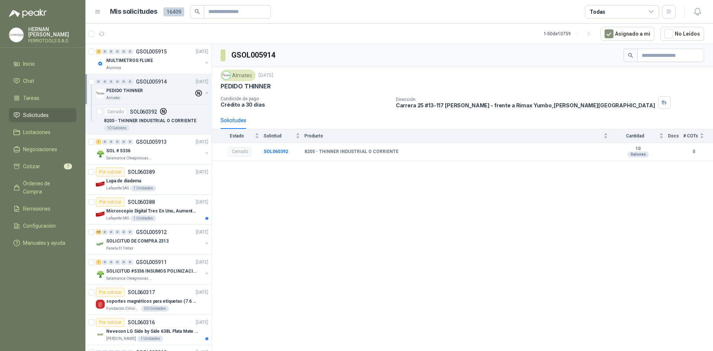
click at [204, 93] on button "button" at bounding box center [207, 93] width 6 height 6
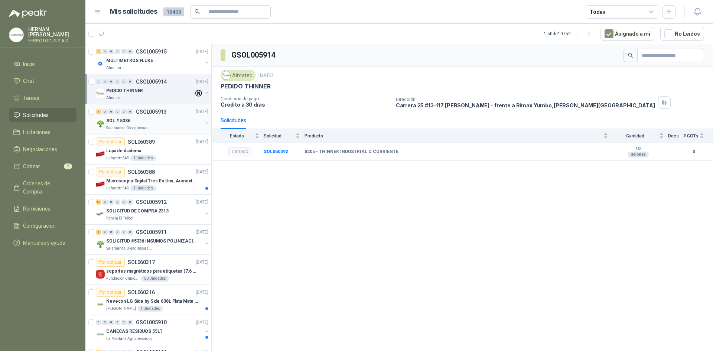
click at [179, 124] on div "SOL # 5336" at bounding box center [154, 120] width 96 height 9
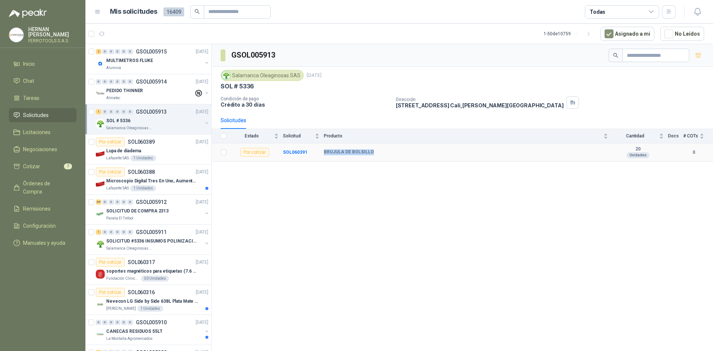
drag, startPoint x: 378, startPoint y: 153, endPoint x: 322, endPoint y: 151, distance: 55.7
click at [322, 151] on tr "Por cotizar SOL060391 BRUJULA DE BOLSILLO 20 Unidades 0" at bounding box center [462, 152] width 501 height 18
copy tr "BRUJULA DE BOLSILLO"
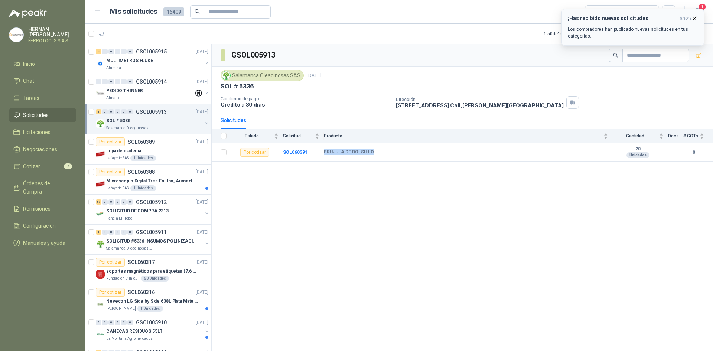
drag, startPoint x: 694, startPoint y: 18, endPoint x: 699, endPoint y: 14, distance: 6.2
click at [694, 18] on icon "button" at bounding box center [694, 18] width 3 height 3
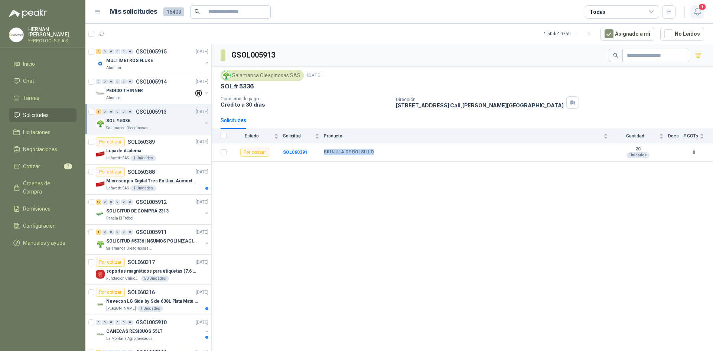
click at [700, 12] on icon "button" at bounding box center [697, 11] width 6 height 7
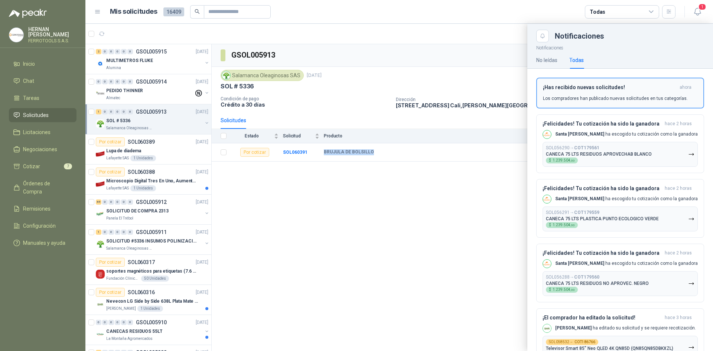
click at [631, 86] on h3 "¡Has recibido nuevas solicitudes!" at bounding box center [610, 87] width 134 height 6
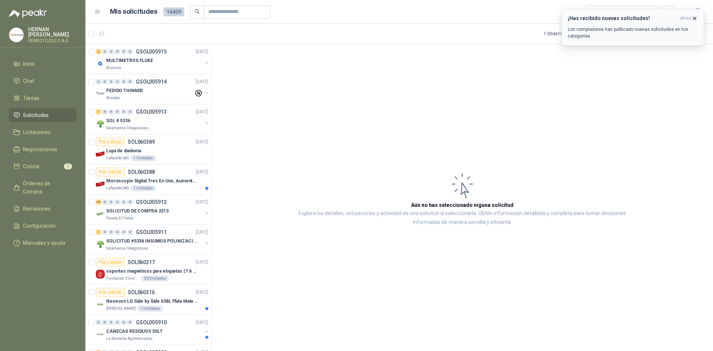
click at [696, 17] on icon "button" at bounding box center [694, 18] width 6 height 6
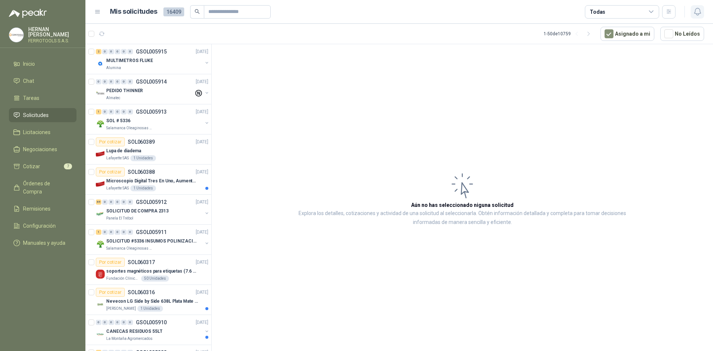
click at [695, 16] on icon "button" at bounding box center [697, 11] width 9 height 9
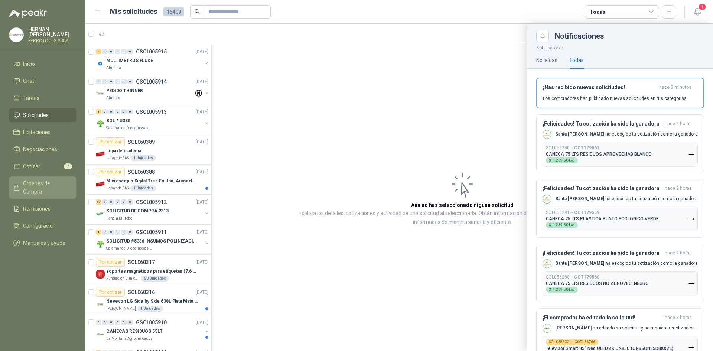
click at [52, 185] on span "Órdenes de Compra" at bounding box center [46, 187] width 46 height 16
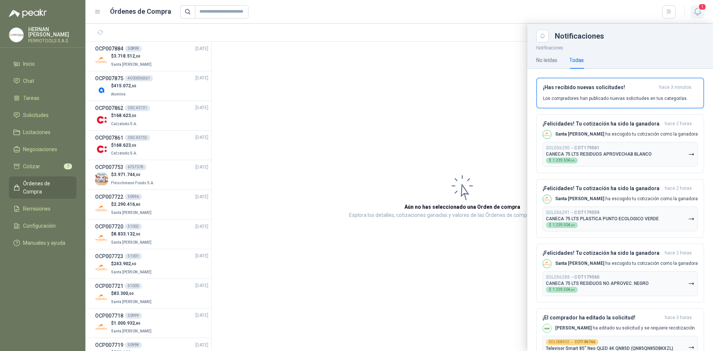
click at [701, 14] on icon "button" at bounding box center [697, 11] width 9 height 9
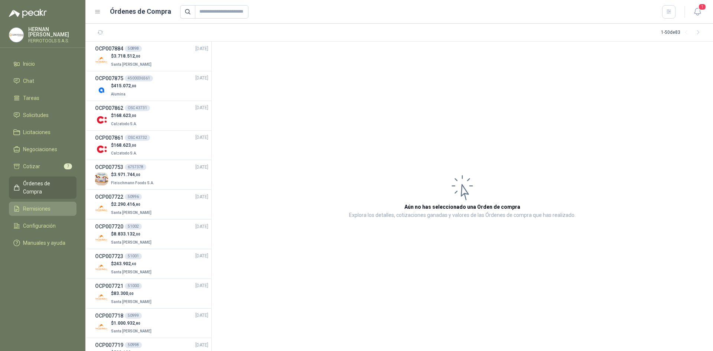
click at [46, 205] on span "Remisiones" at bounding box center [36, 209] width 27 height 8
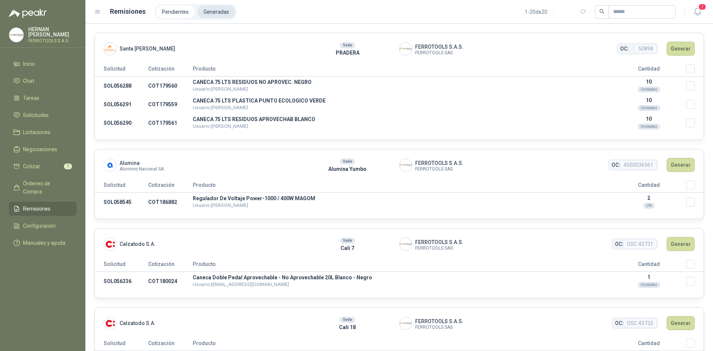
click at [225, 13] on li "Generadas" at bounding box center [217, 12] width 38 height 13
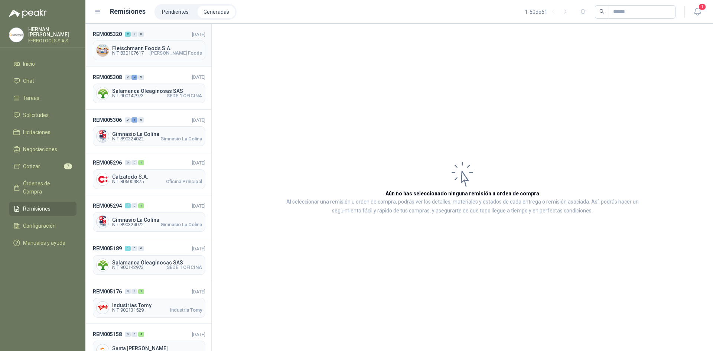
click at [151, 38] on header "REM005320 2 0 0 [DATE]" at bounding box center [149, 34] width 113 height 8
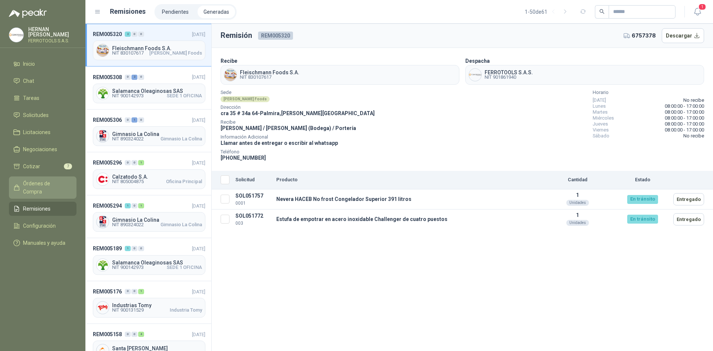
click at [57, 182] on span "Órdenes de Compra" at bounding box center [46, 187] width 46 height 16
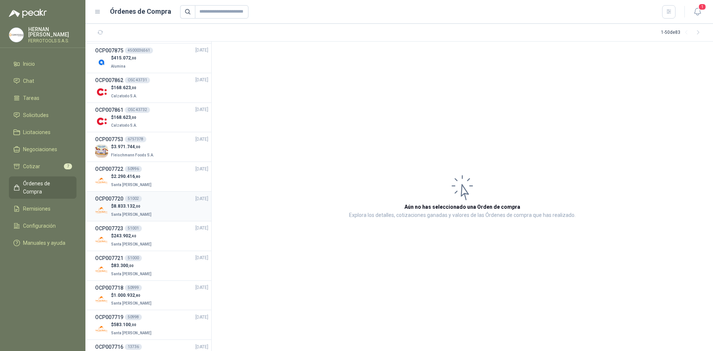
scroll to position [74, 0]
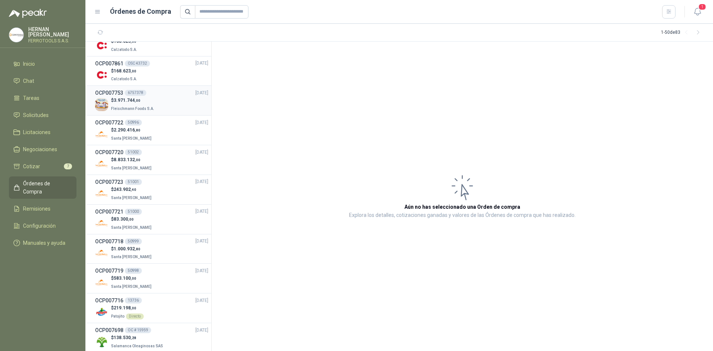
click at [159, 109] on div "$ 3.971.744 ,00 [PERSON_NAME] Foods S.A." at bounding box center [151, 104] width 113 height 15
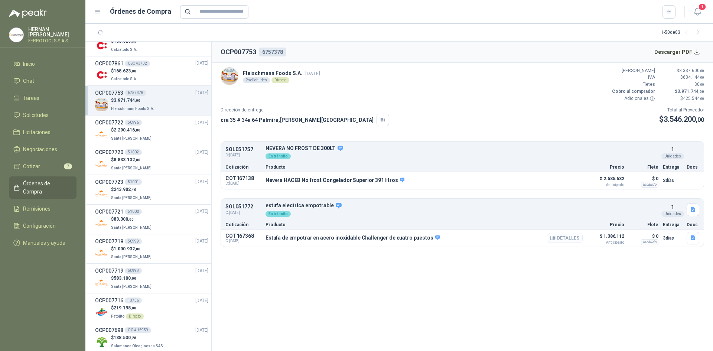
click at [555, 236] on icon "button" at bounding box center [552, 238] width 5 height 4
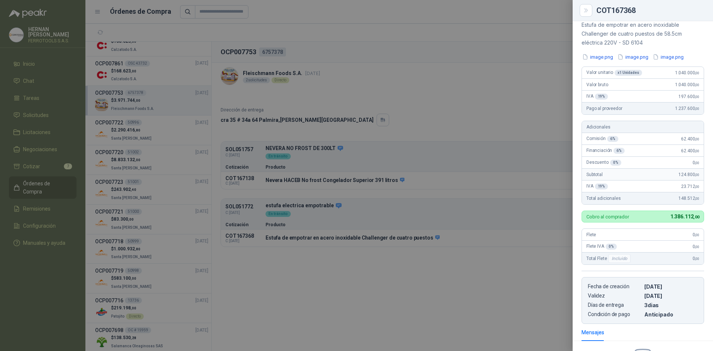
scroll to position [74, 0]
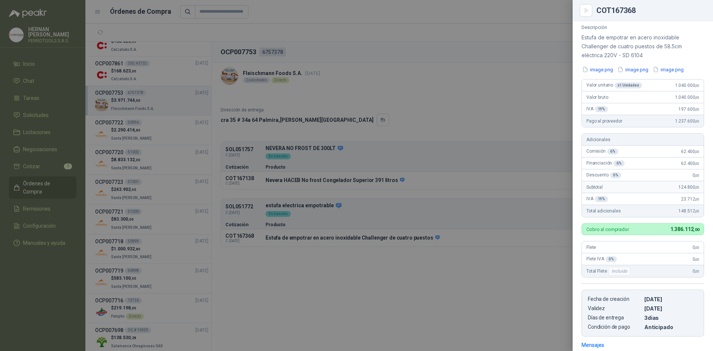
click at [314, 46] on div at bounding box center [356, 175] width 713 height 351
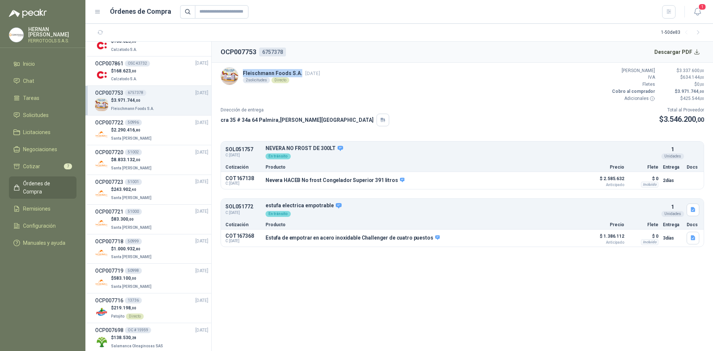
drag, startPoint x: 243, startPoint y: 72, endPoint x: 299, endPoint y: 68, distance: 55.8
click at [299, 68] on div "[PERSON_NAME] Foods [DATE] 2 solicitudes Directo" at bounding box center [271, 76] width 100 height 18
copy p "Fleischmann Foods S.A."
click at [561, 180] on button "Detalles" at bounding box center [565, 181] width 35 height 10
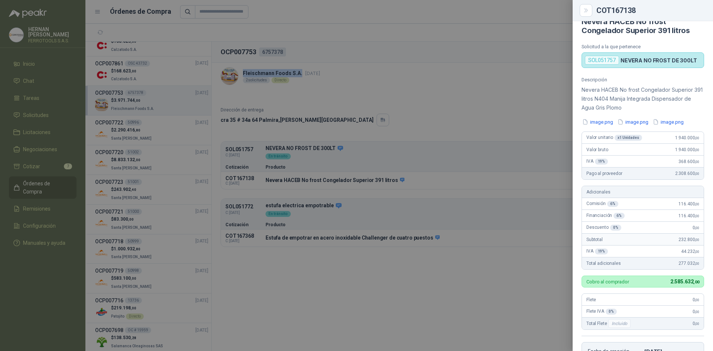
scroll to position [0, 0]
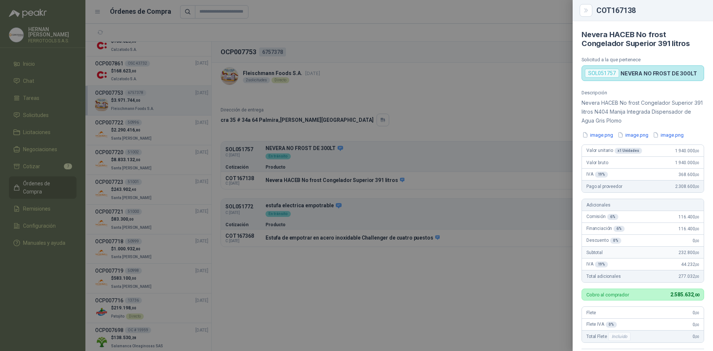
click at [498, 270] on div at bounding box center [356, 175] width 713 height 351
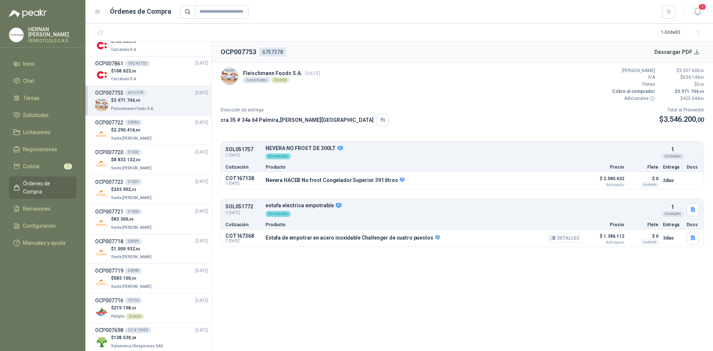
click at [573, 239] on button "Detalles" at bounding box center [565, 238] width 35 height 10
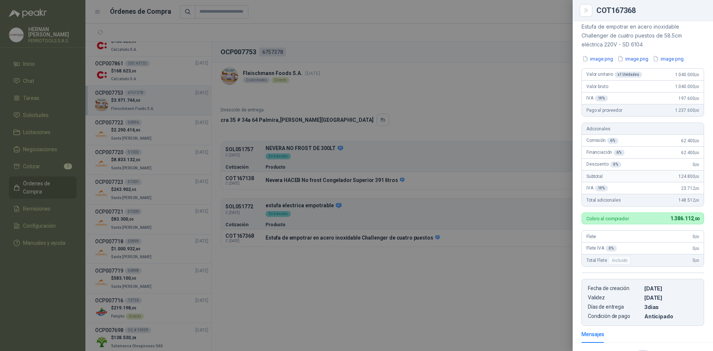
scroll to position [72, 0]
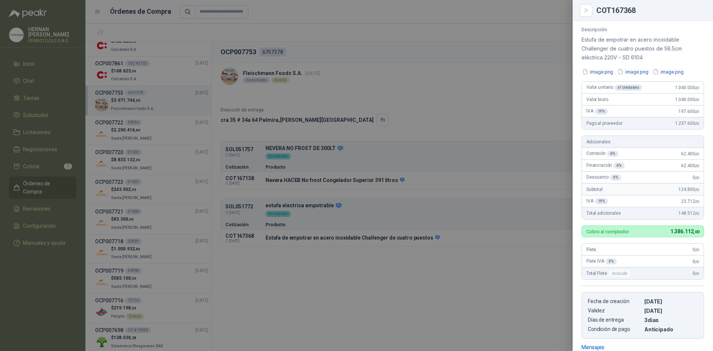
click at [486, 274] on div at bounding box center [356, 175] width 713 height 351
